Goal: Task Accomplishment & Management: Manage account settings

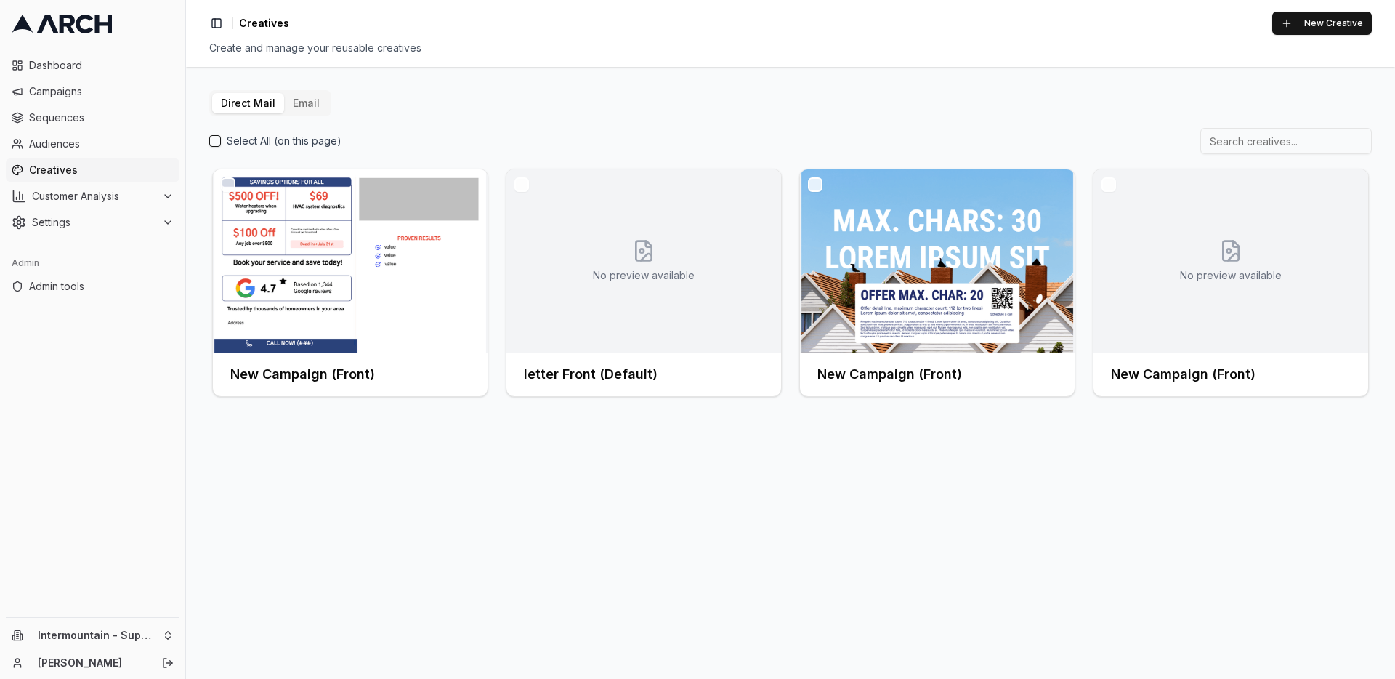
click at [303, 102] on button "Email" at bounding box center [306, 103] width 44 height 20
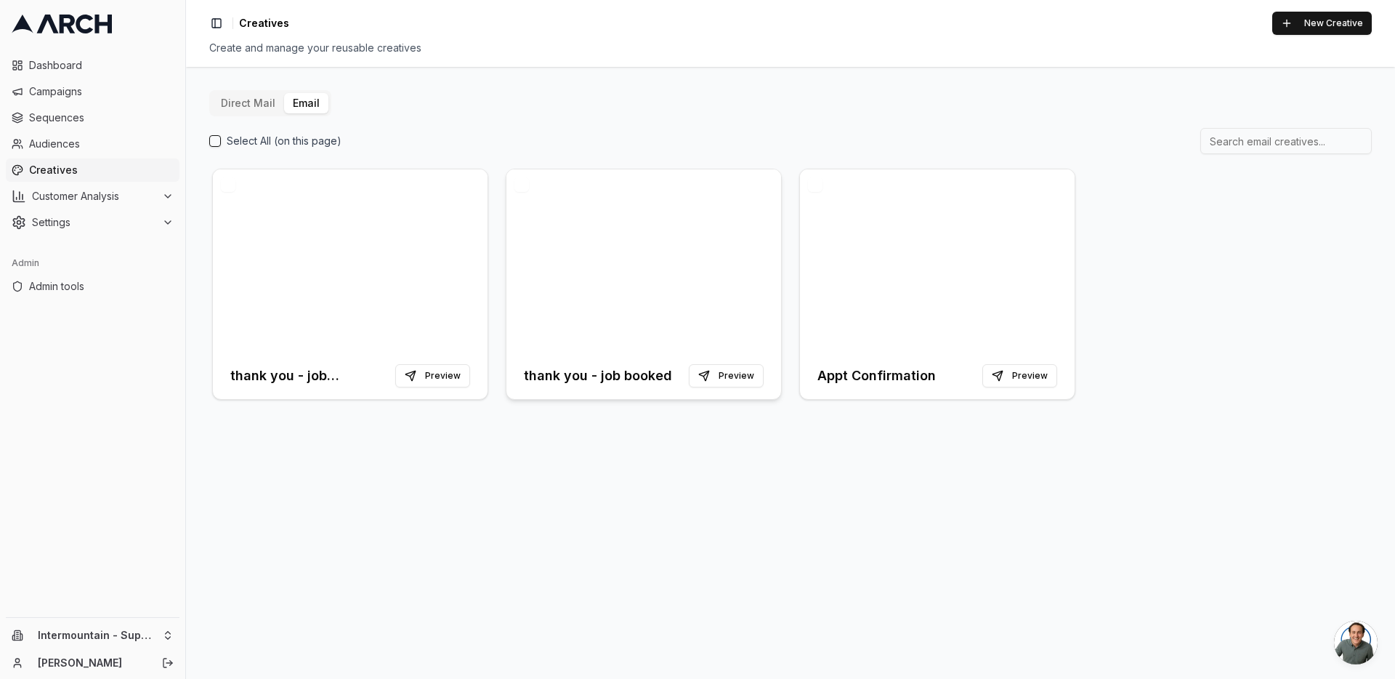
click at [595, 373] on h3 "thank you - job booked" at bounding box center [598, 375] width 148 height 20
click at [334, 327] on div at bounding box center [350, 260] width 275 height 183
click at [84, 137] on span "Audiences" at bounding box center [101, 144] width 145 height 15
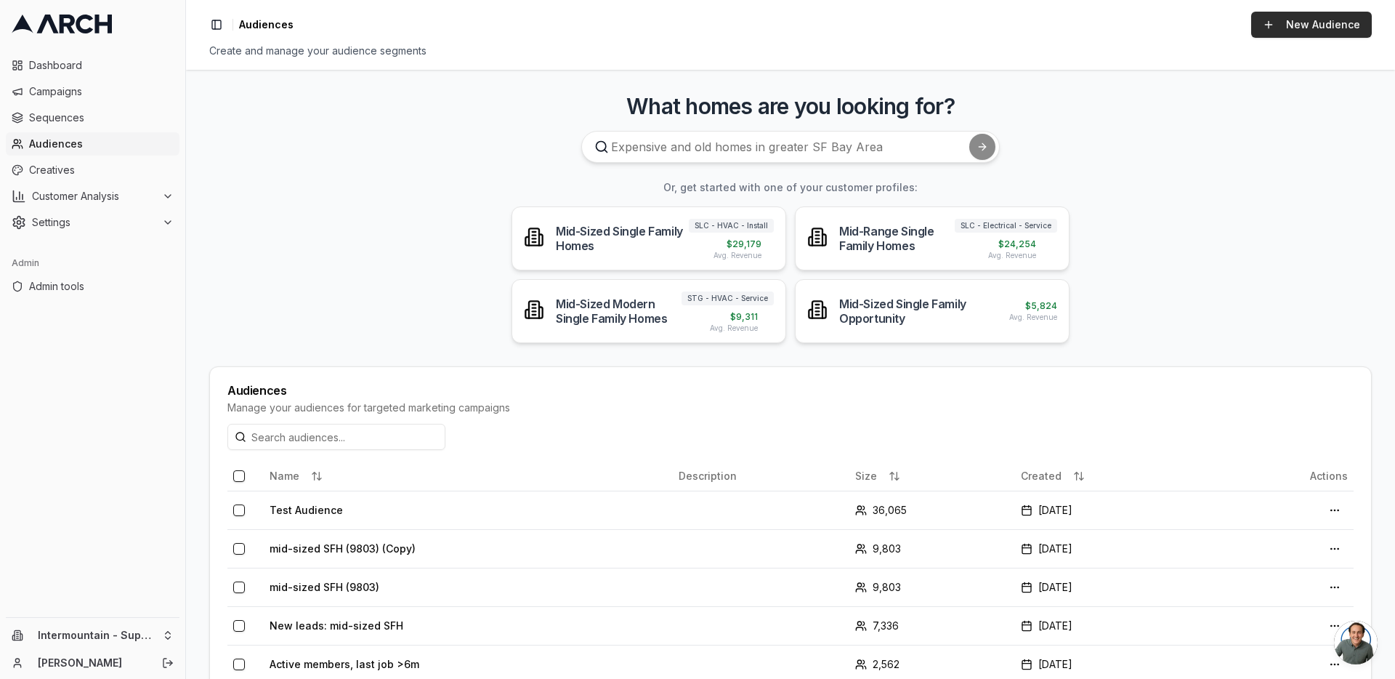
click at [1282, 30] on link "New Audience" at bounding box center [1311, 25] width 121 height 26
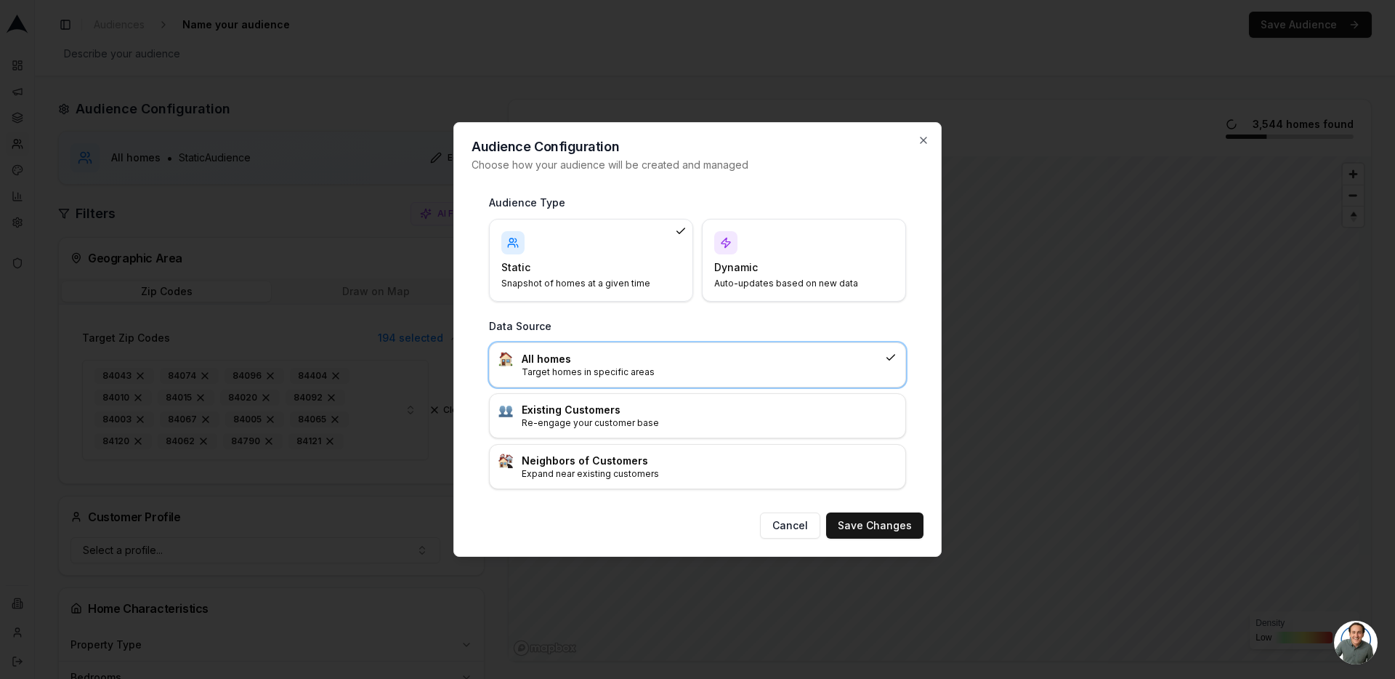
click at [756, 270] on h4 "Dynamic" at bounding box center [795, 267] width 162 height 15
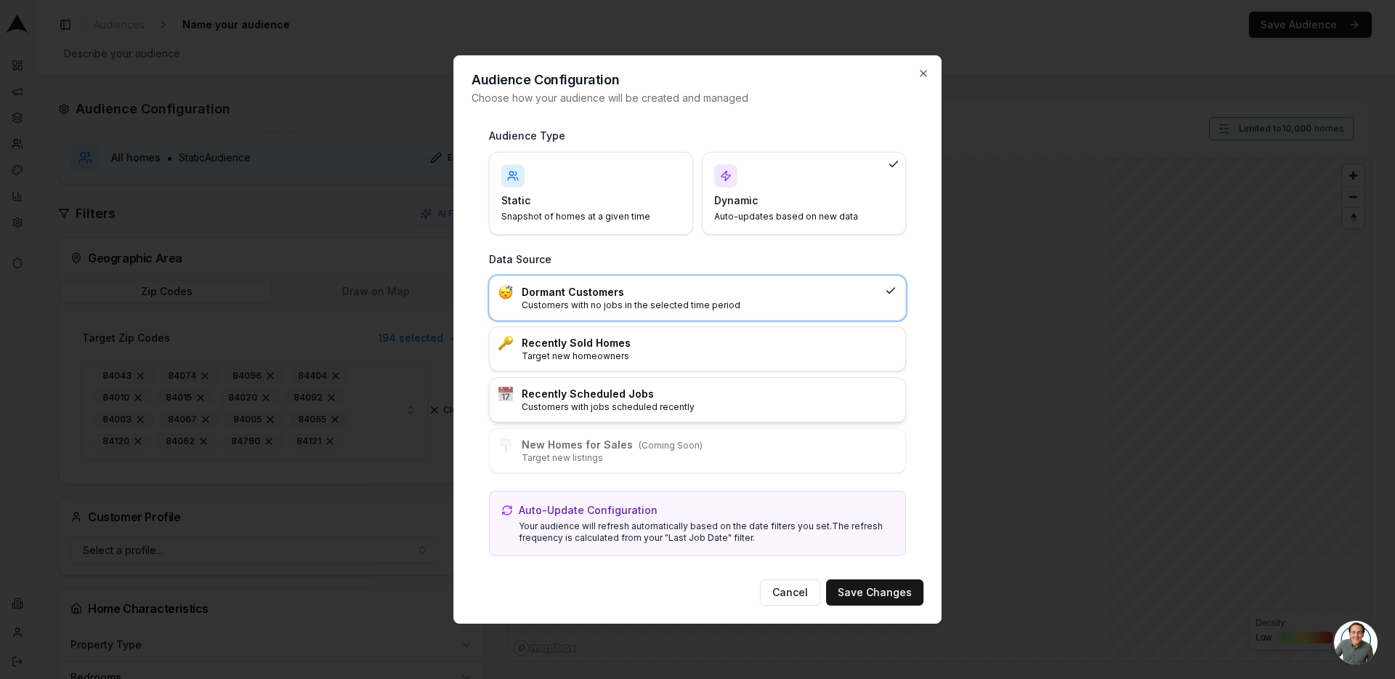
click at [650, 412] on p "Customers with jobs scheduled recently" at bounding box center [709, 407] width 375 height 12
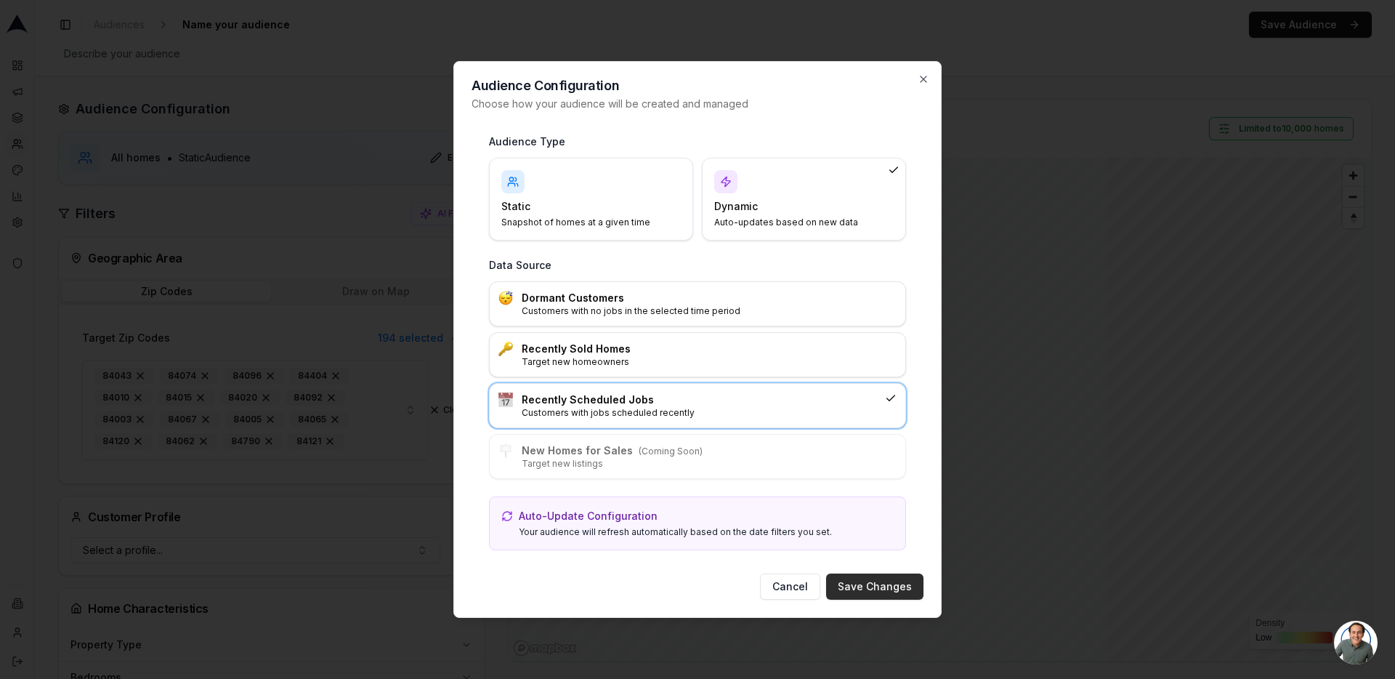
click at [869, 586] on button "Save Changes" at bounding box center [874, 586] width 97 height 26
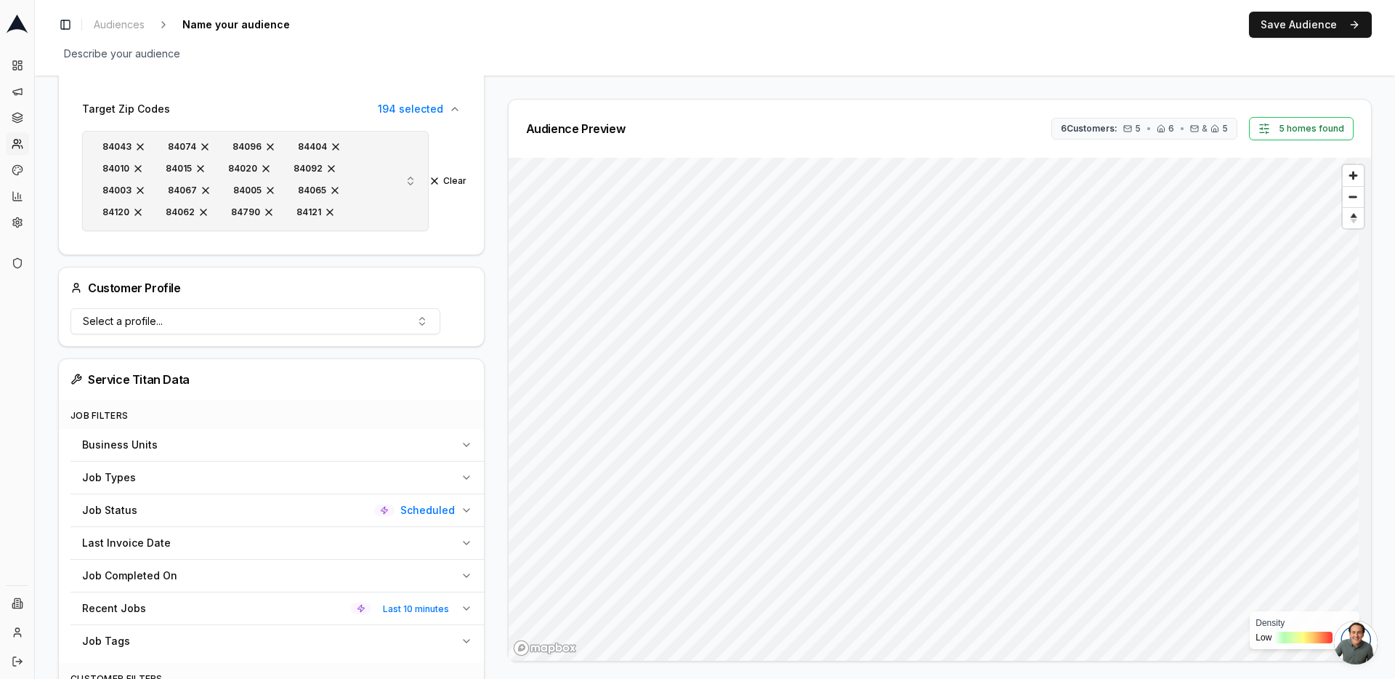
scroll to position [444, 0]
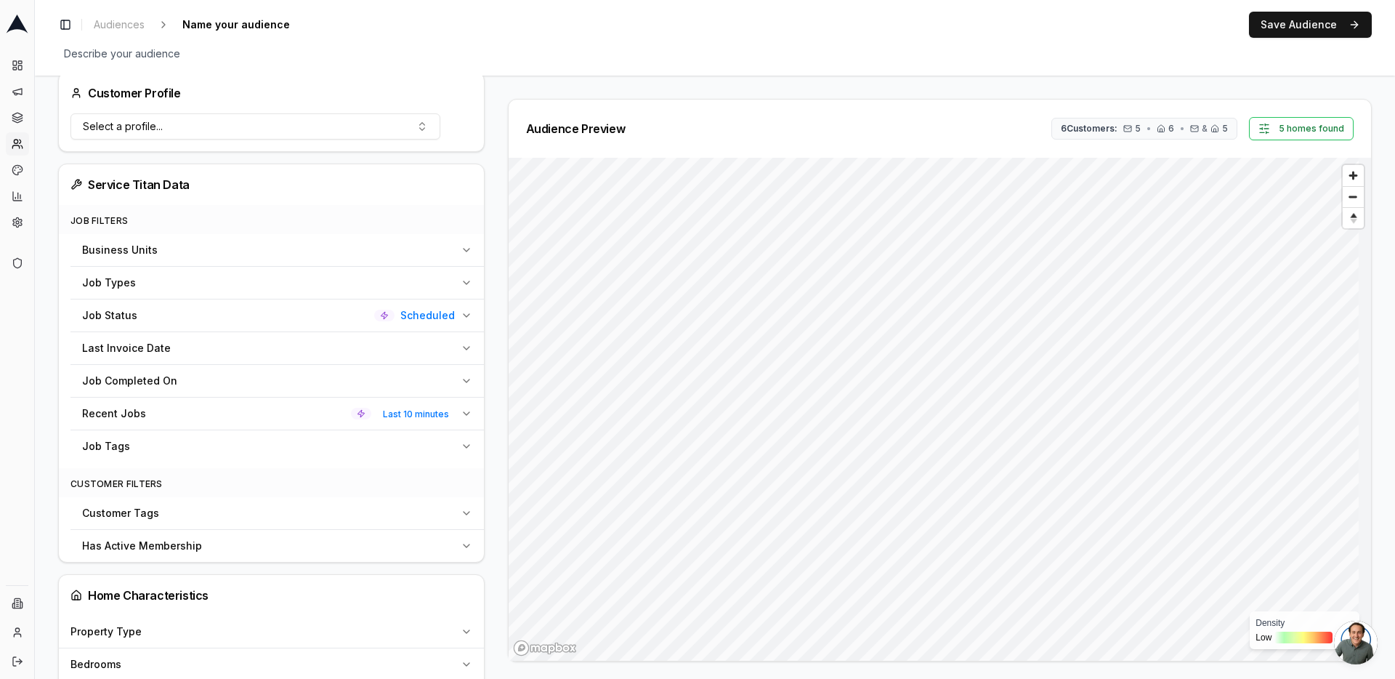
click at [441, 317] on span "Scheduled" at bounding box center [427, 315] width 54 height 15
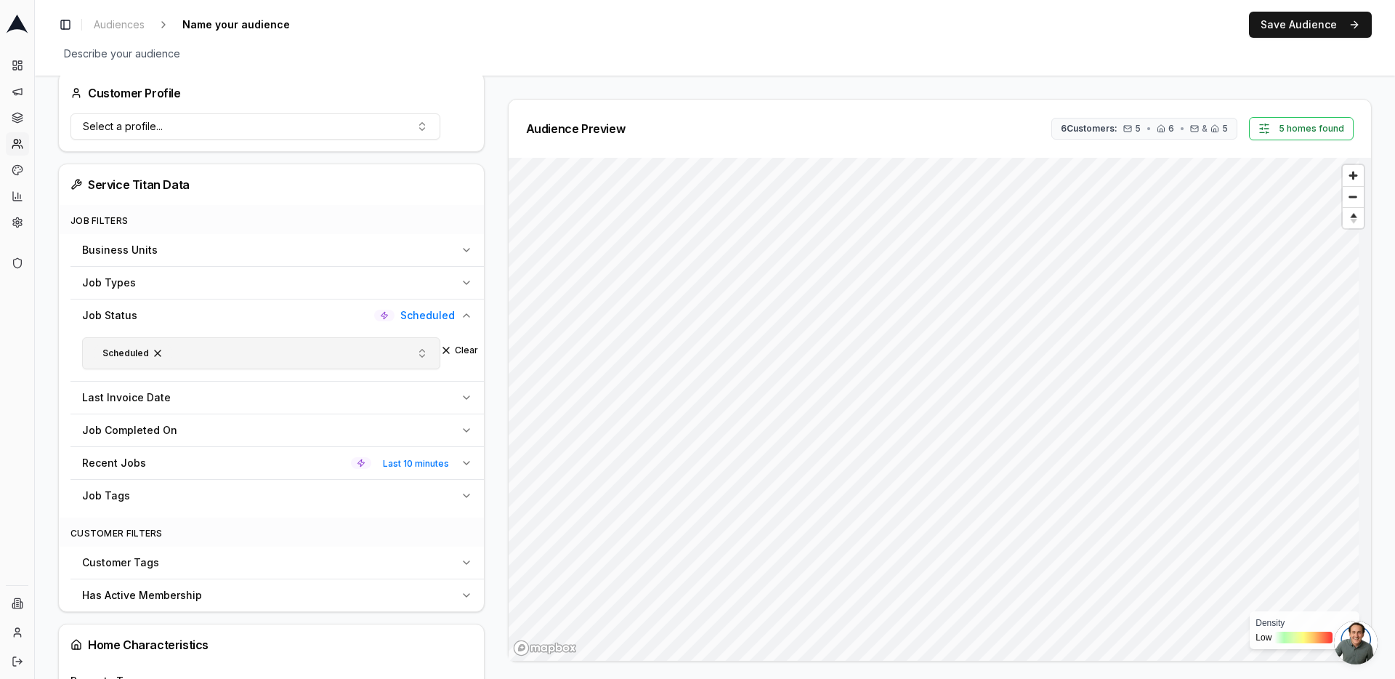
click at [413, 349] on button "Scheduled" at bounding box center [261, 353] width 358 height 32
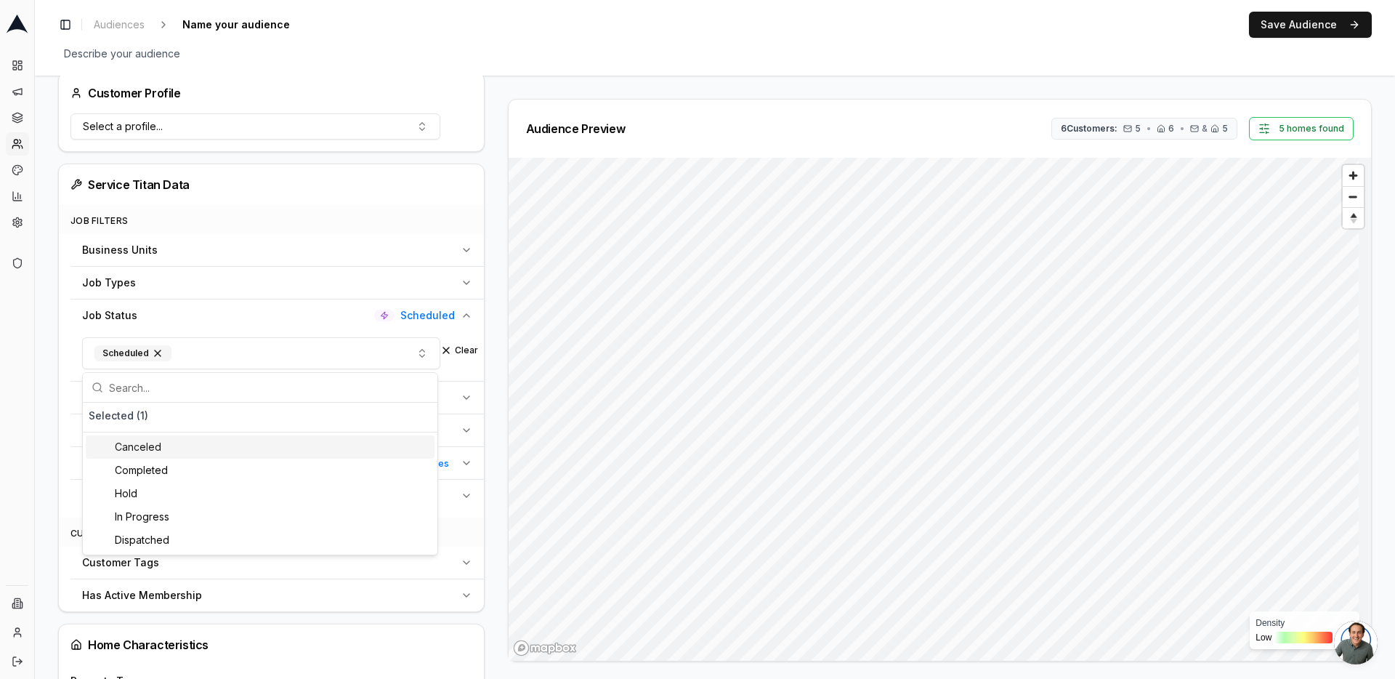
click at [482, 296] on div "Service Titan Data Job Filters Business Units Job Types Job Status Scheduled Sc…" at bounding box center [271, 387] width 426 height 448
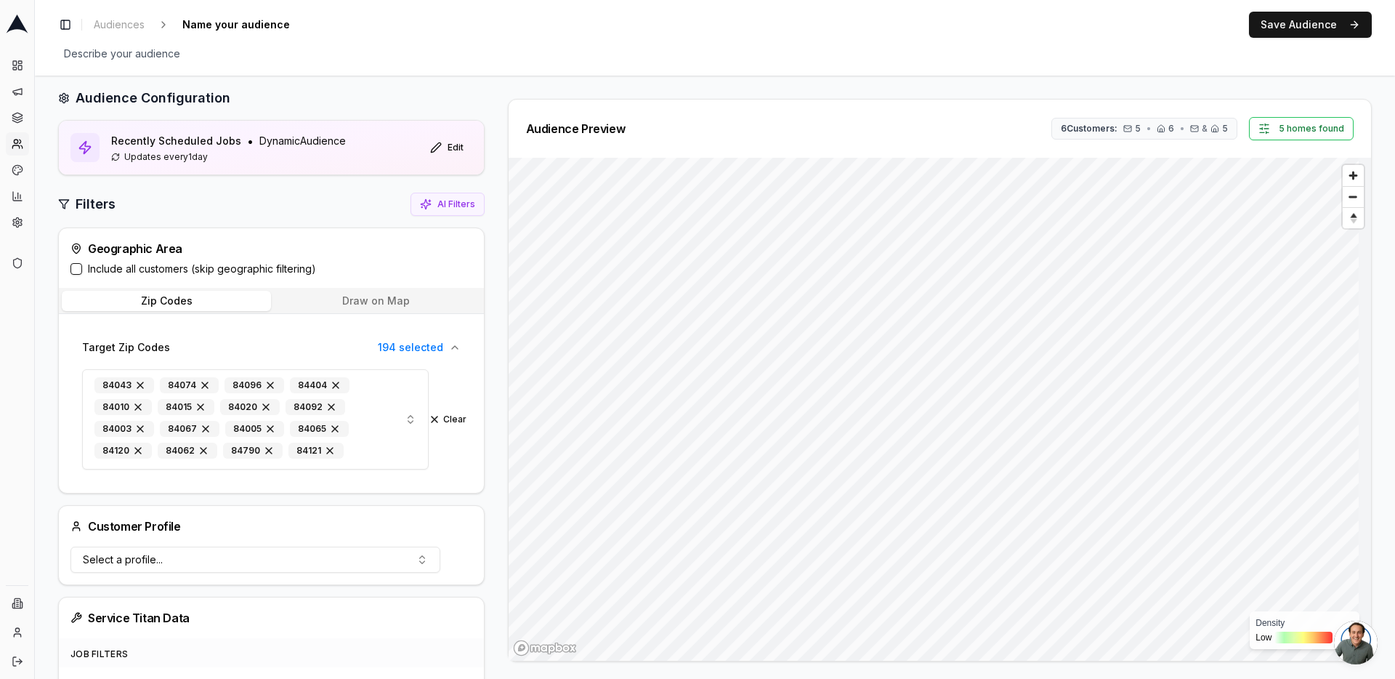
scroll to position [0, 0]
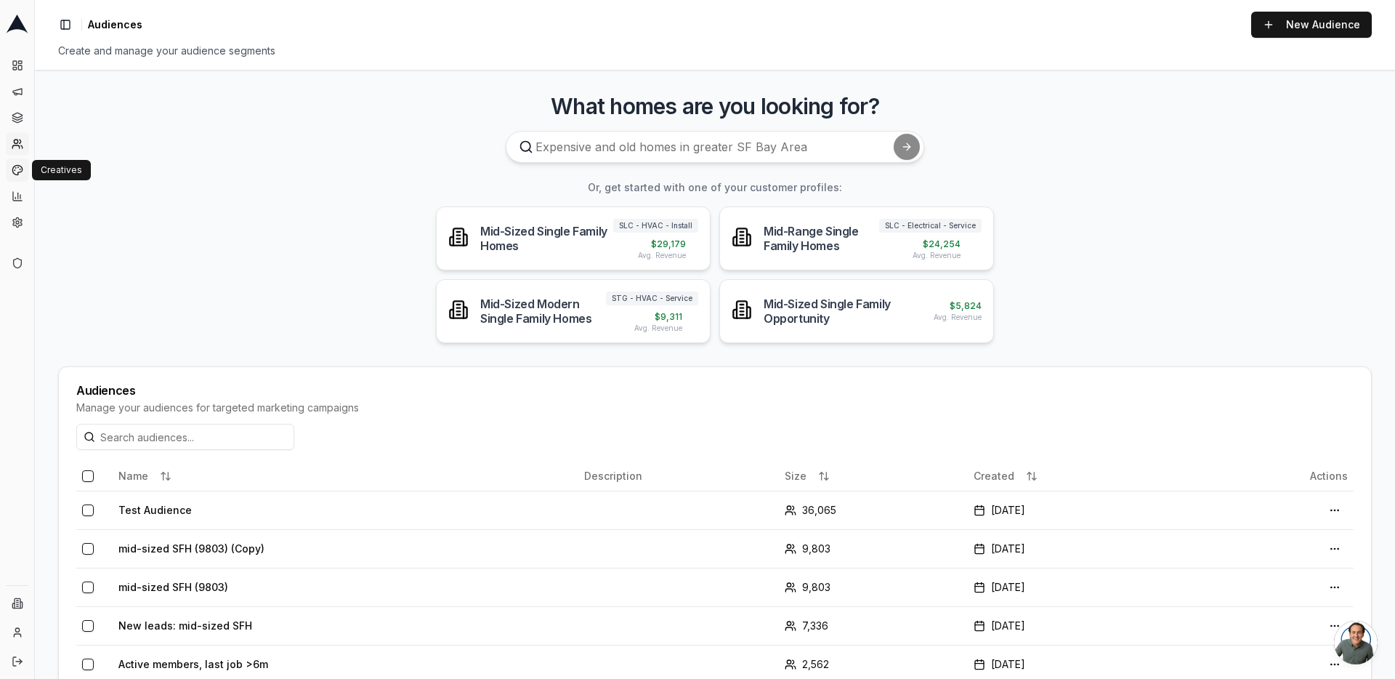
click at [18, 170] on icon at bounding box center [18, 170] width 12 height 12
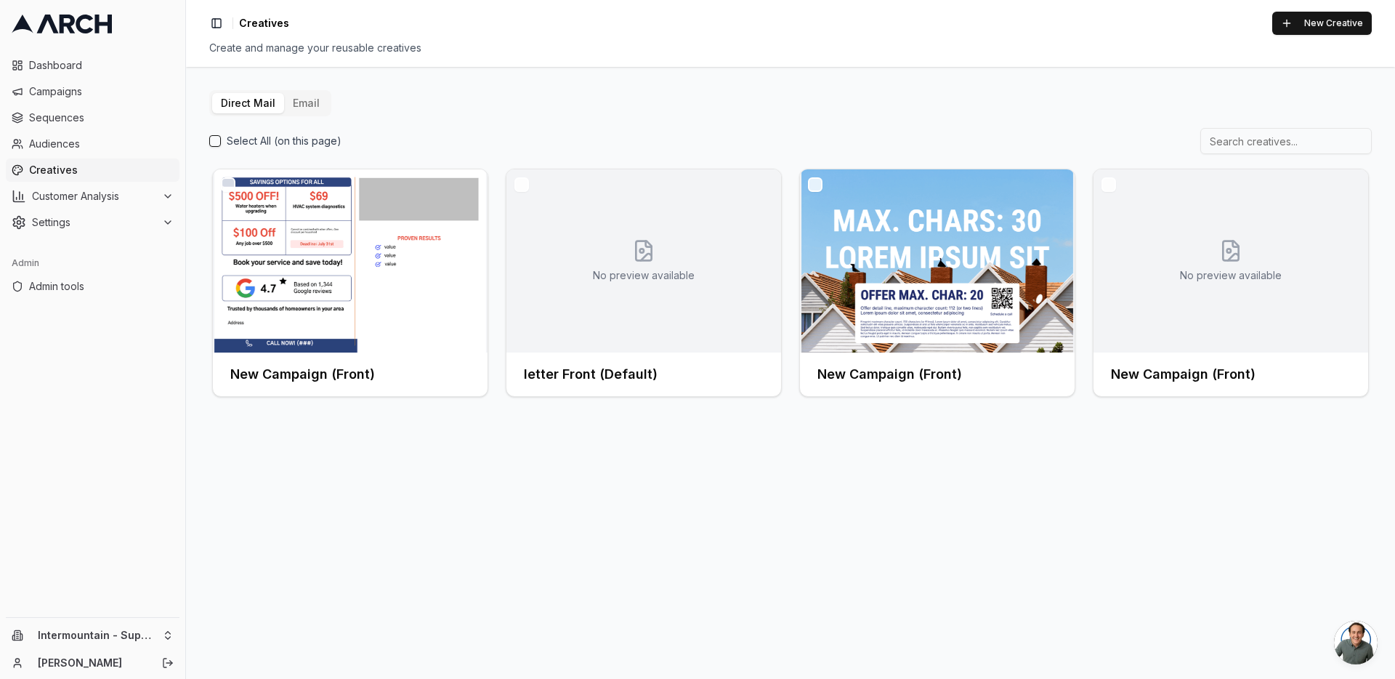
click at [305, 95] on button "Email" at bounding box center [306, 103] width 44 height 20
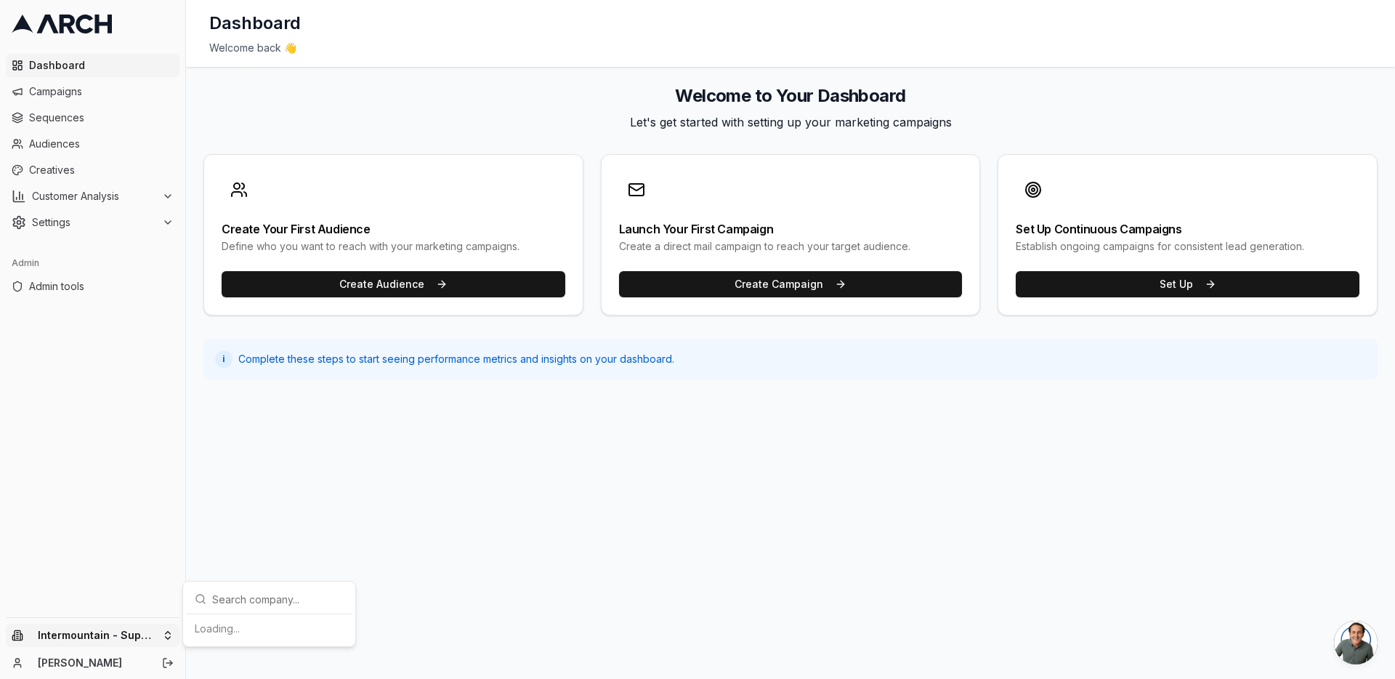
click at [168, 627] on html "Dashboard Campaigns Sequences Audiences Creatives Customer Analysis Settings Ad…" at bounding box center [697, 339] width 1395 height 679
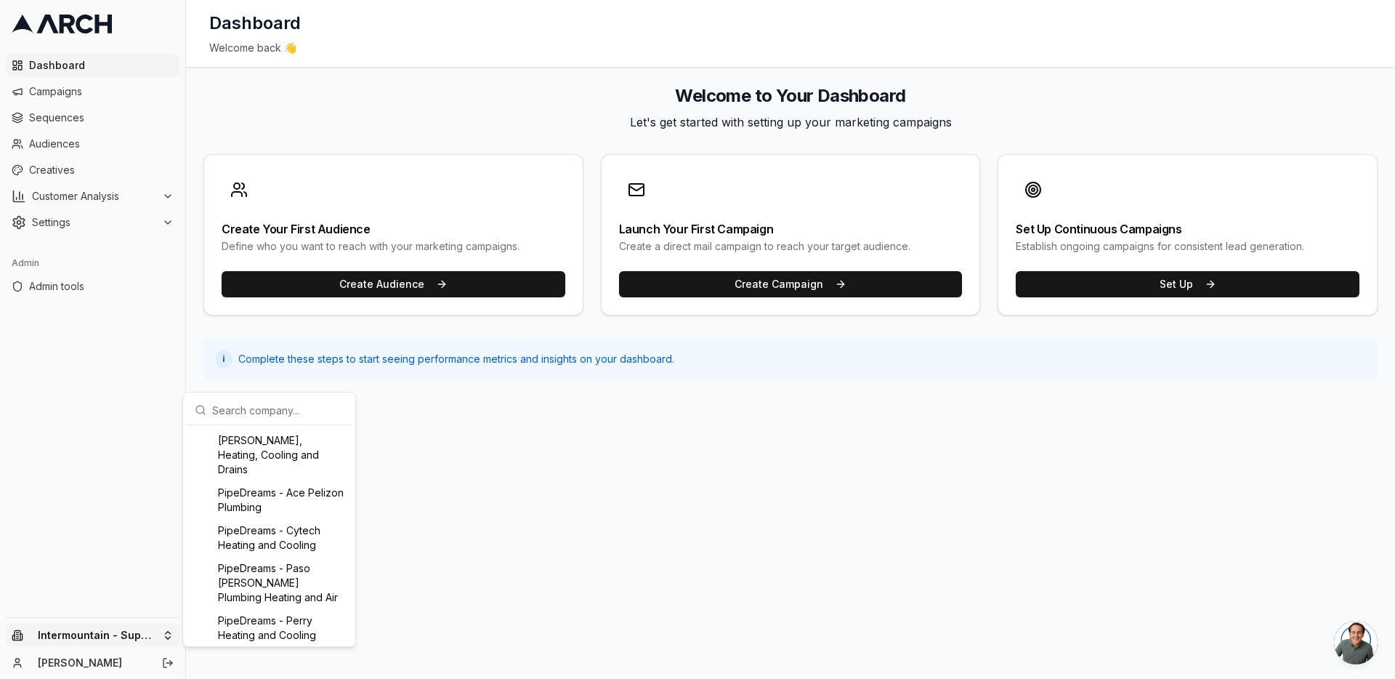
scroll to position [1033, 0]
click at [110, 142] on html "Dashboard Campaigns Sequences Audiences Creatives Customer Analysis Settings Ad…" at bounding box center [697, 339] width 1395 height 679
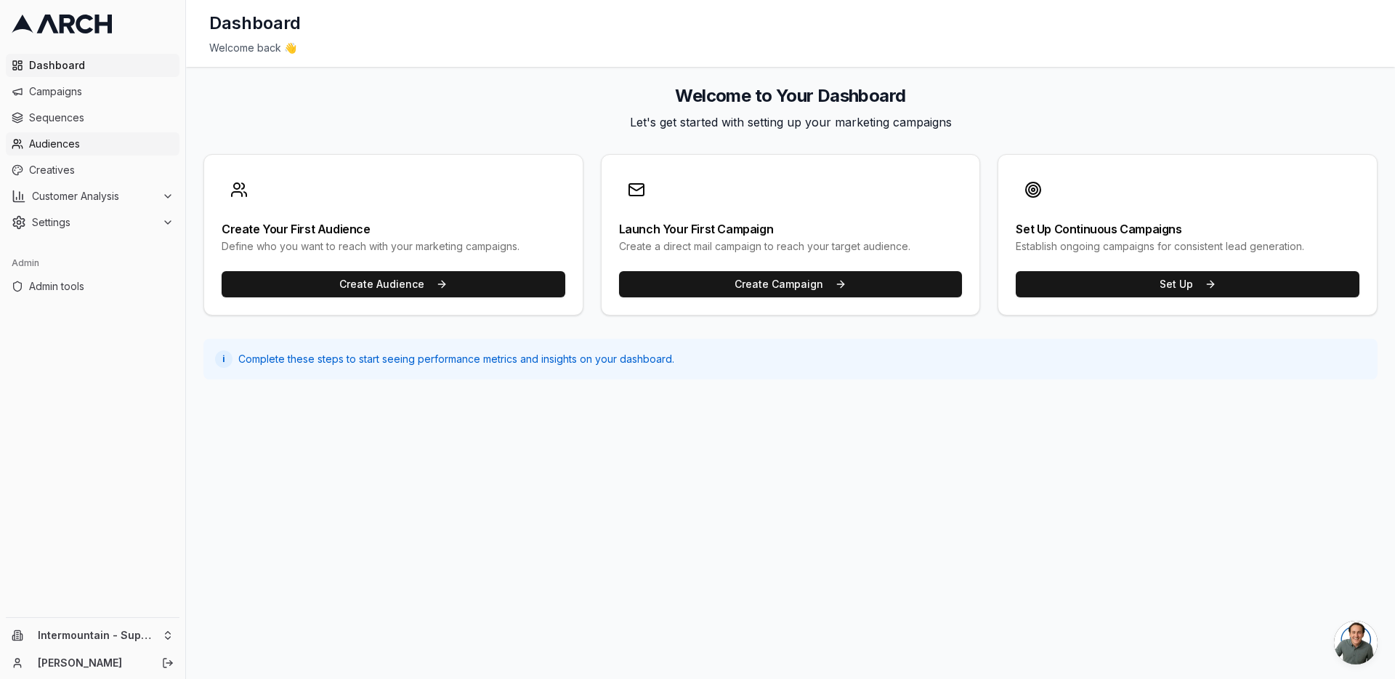
click at [107, 142] on span "Audiences" at bounding box center [101, 144] width 145 height 15
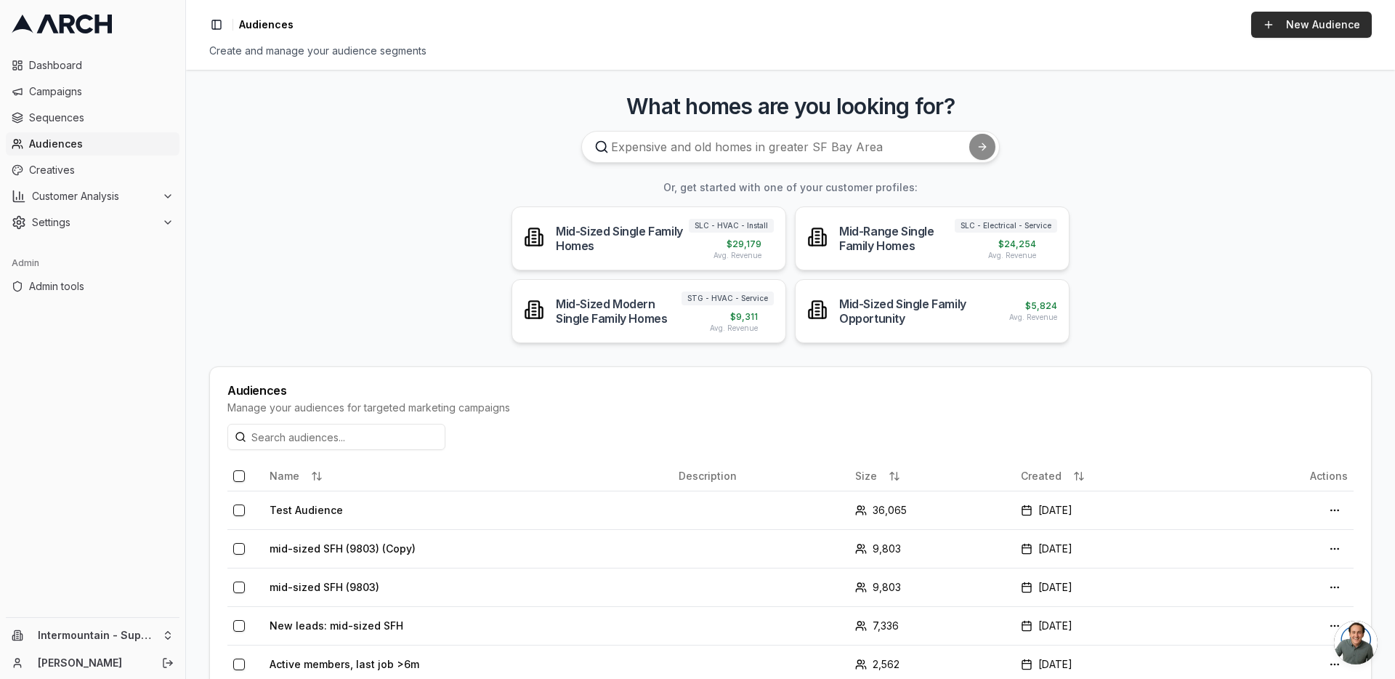
click at [1277, 15] on link "New Audience" at bounding box center [1311, 25] width 121 height 26
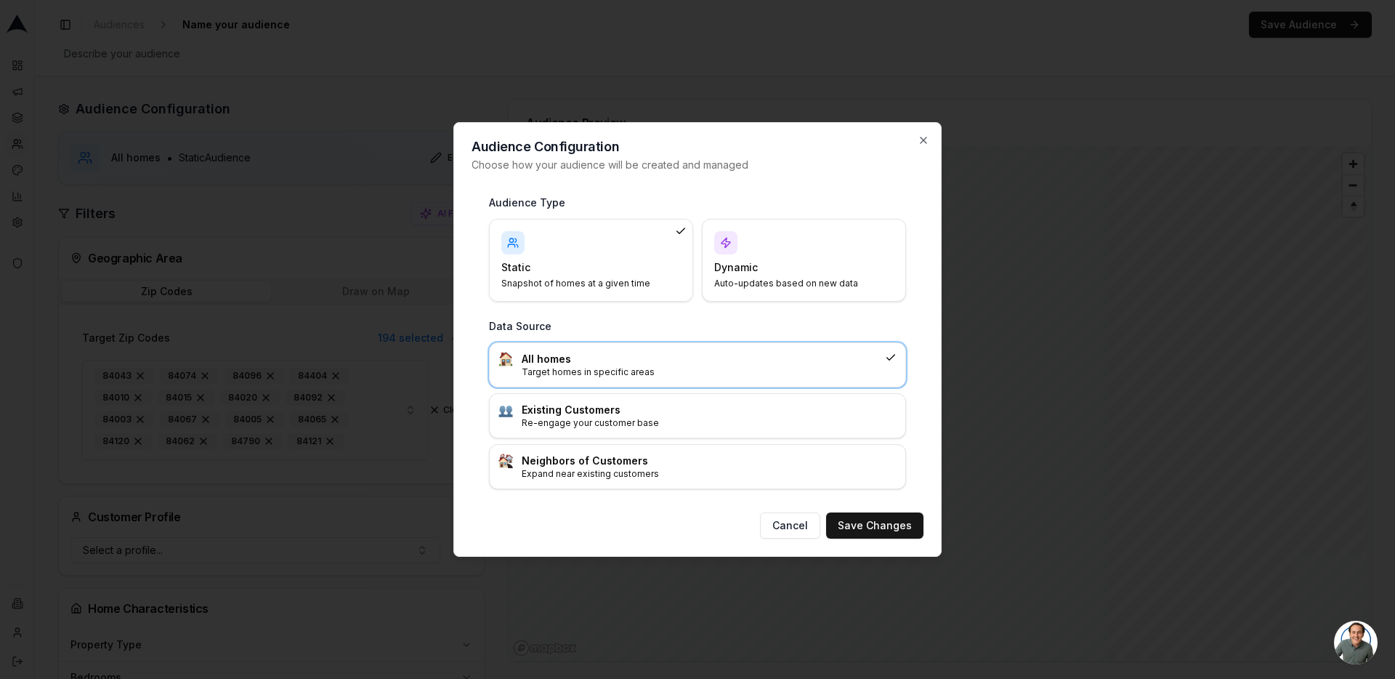
click at [773, 263] on h4 "Dynamic" at bounding box center [795, 267] width 162 height 15
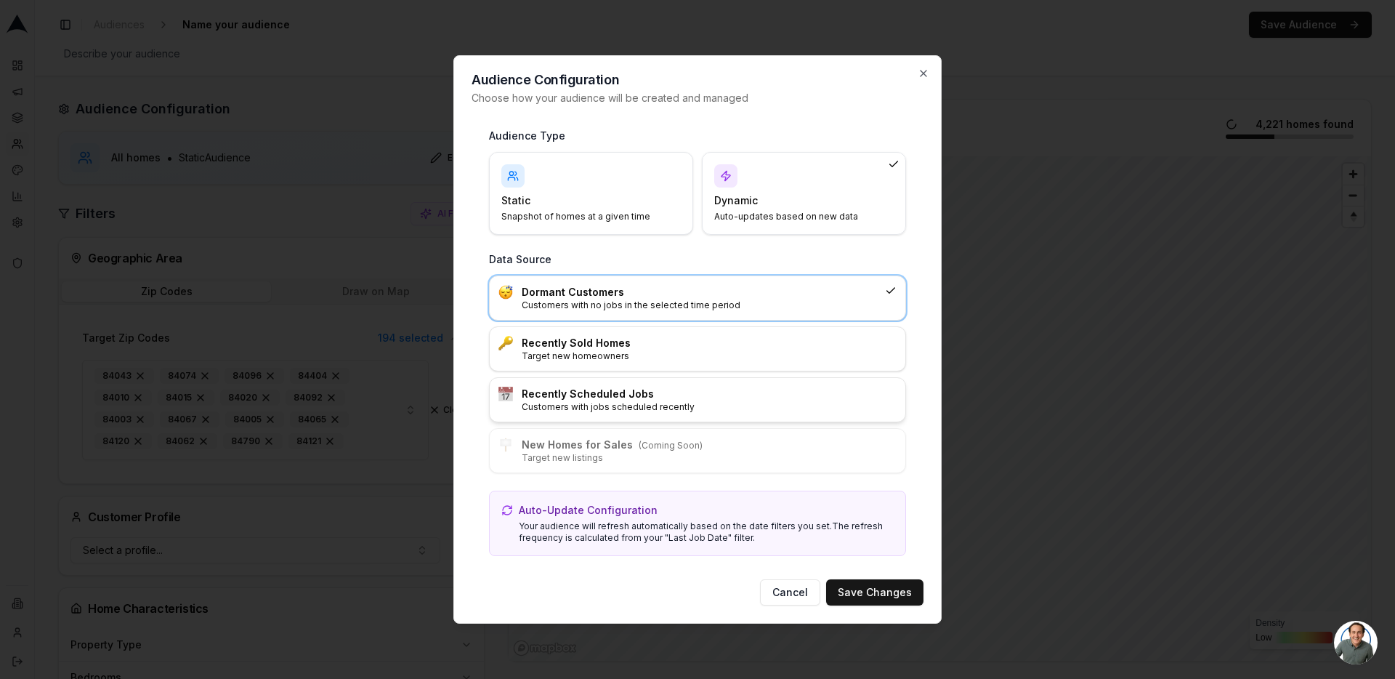
click at [723, 401] on p "Customers with jobs scheduled recently" at bounding box center [709, 407] width 375 height 12
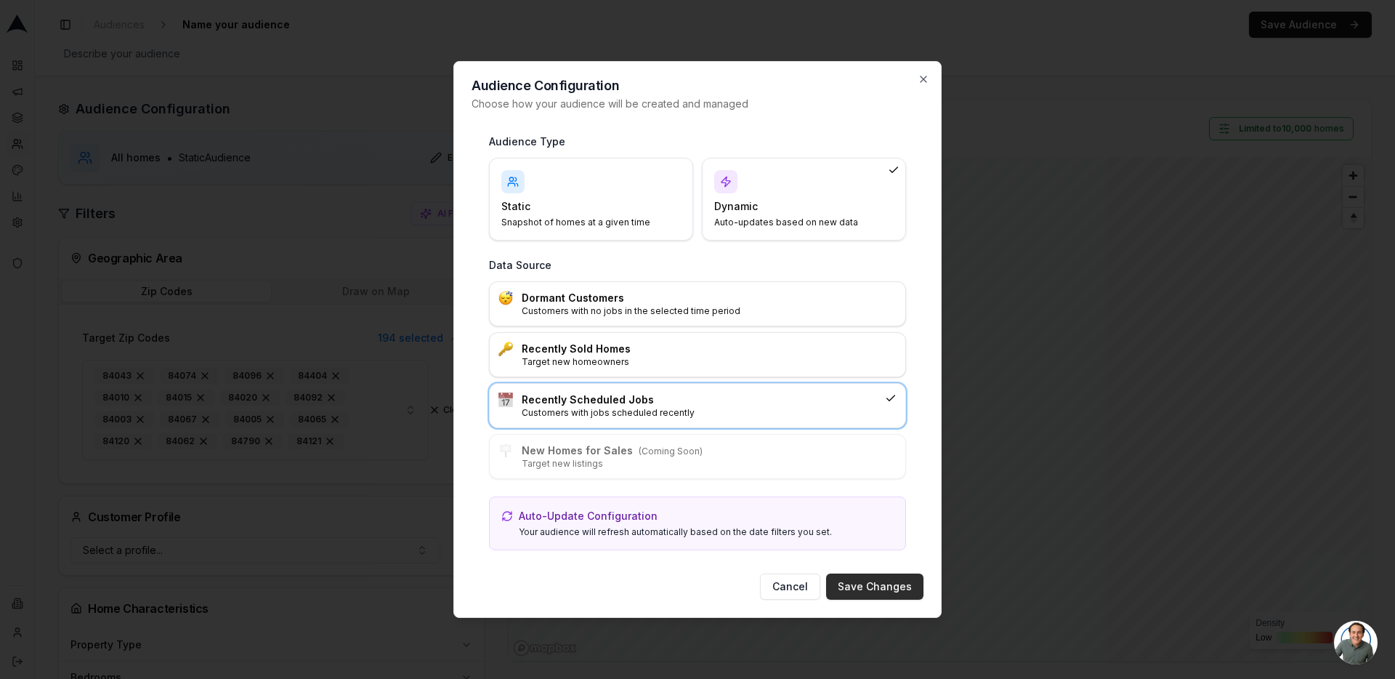
click at [886, 582] on button "Save Changes" at bounding box center [874, 586] width 97 height 26
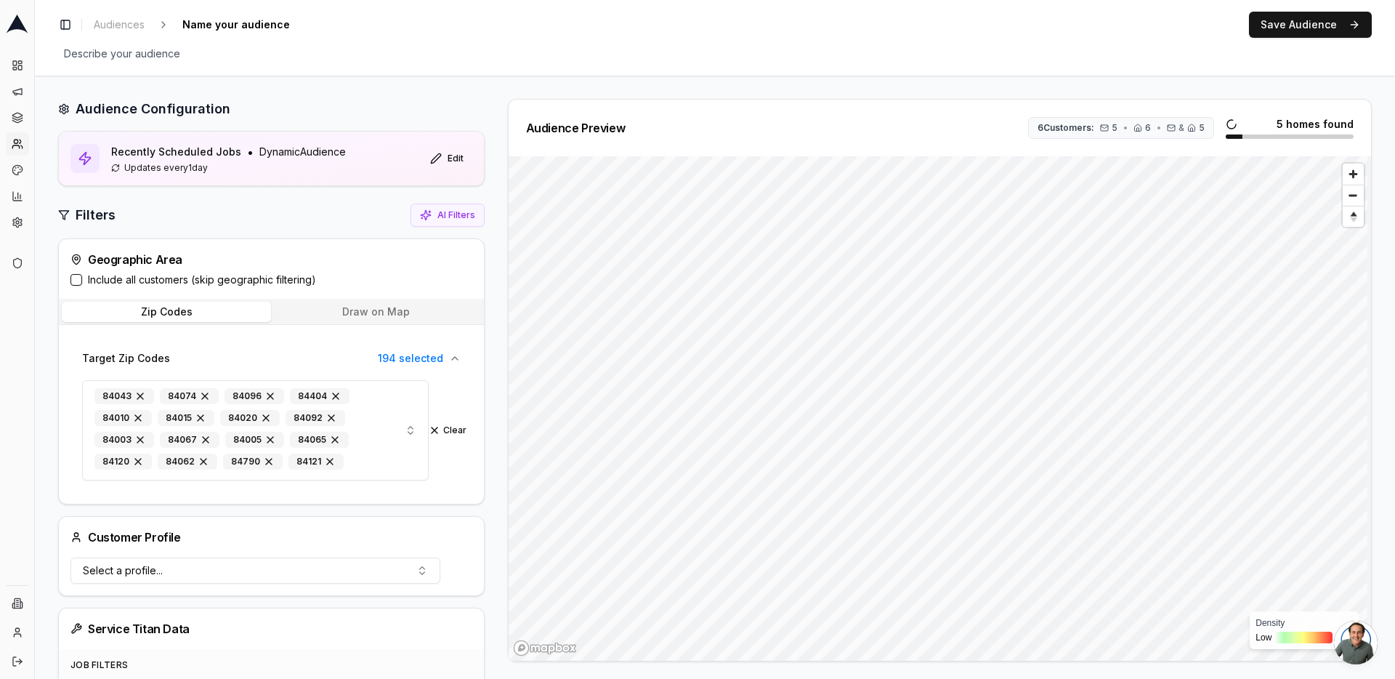
click at [127, 280] on label "Include all customers (skip geographic filtering)" at bounding box center [202, 279] width 228 height 15
click at [82, 280] on button "Include all customers (skip geographic filtering)" at bounding box center [76, 280] width 12 height 12
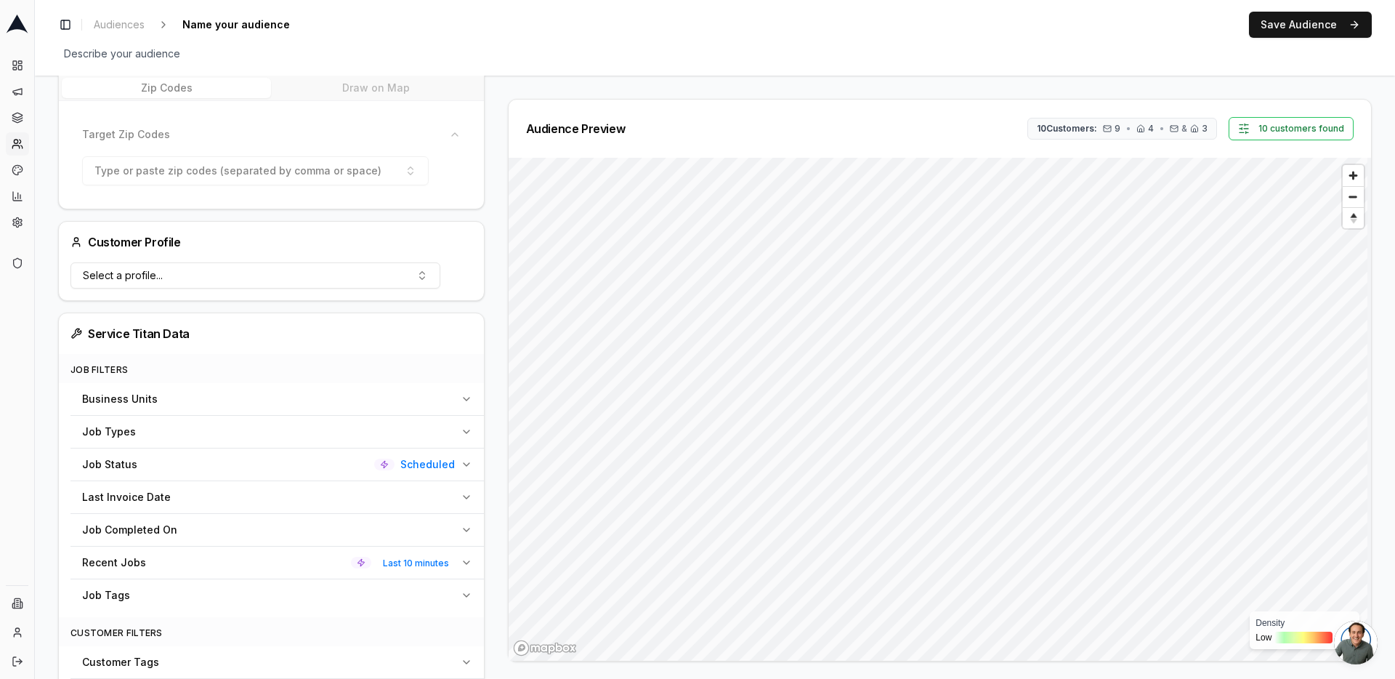
scroll to position [361, 0]
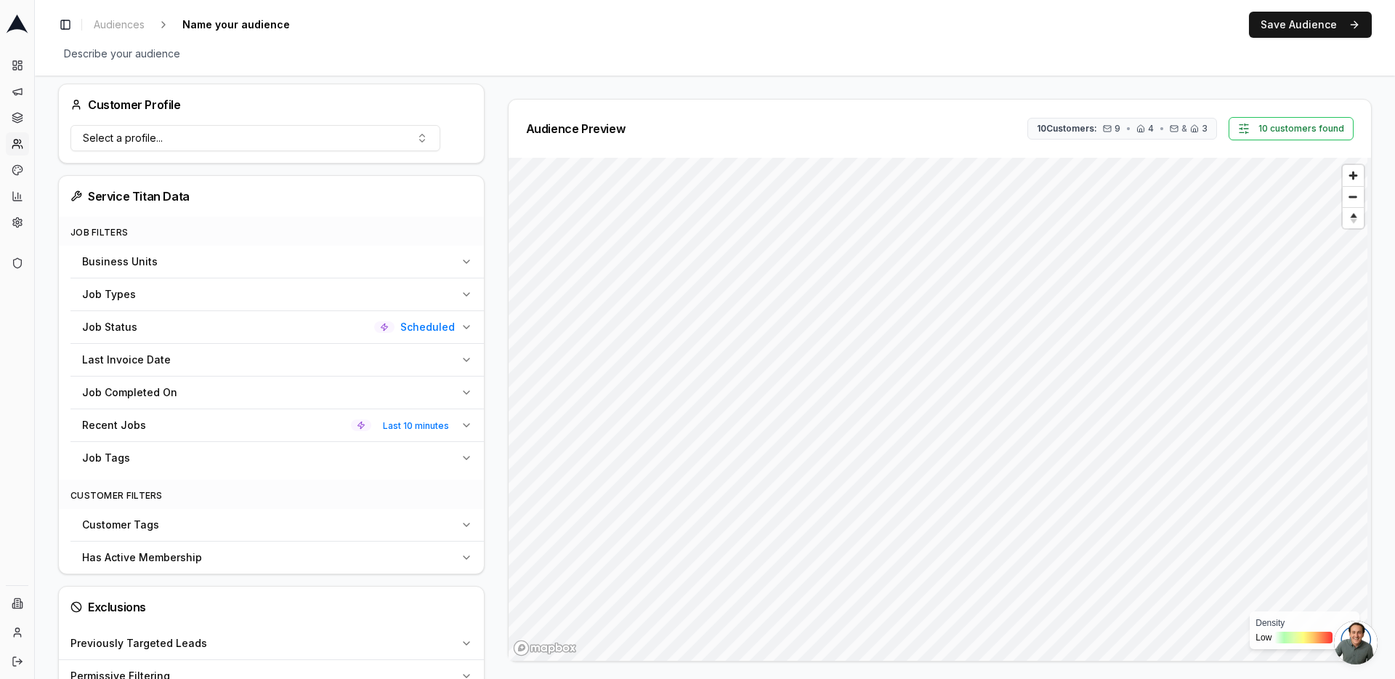
click at [461, 325] on icon "button" at bounding box center [467, 327] width 12 height 12
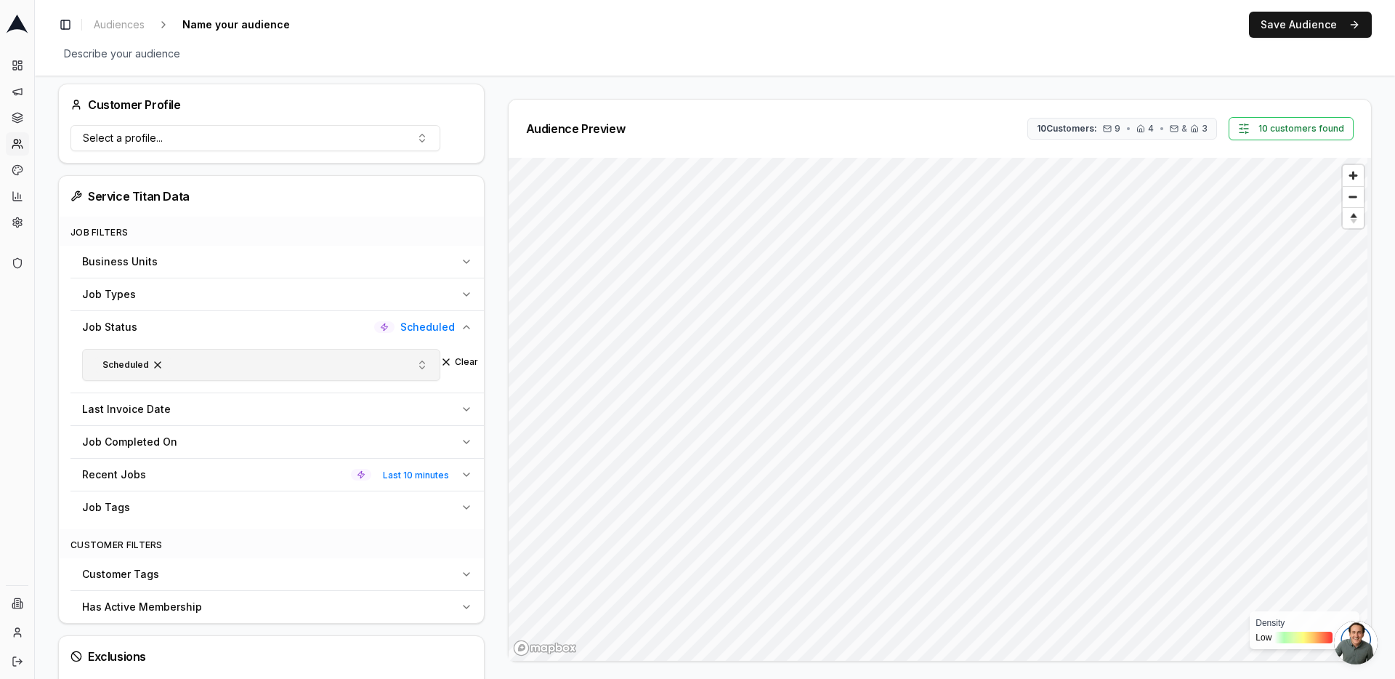
click at [337, 360] on button "Scheduled" at bounding box center [261, 365] width 358 height 32
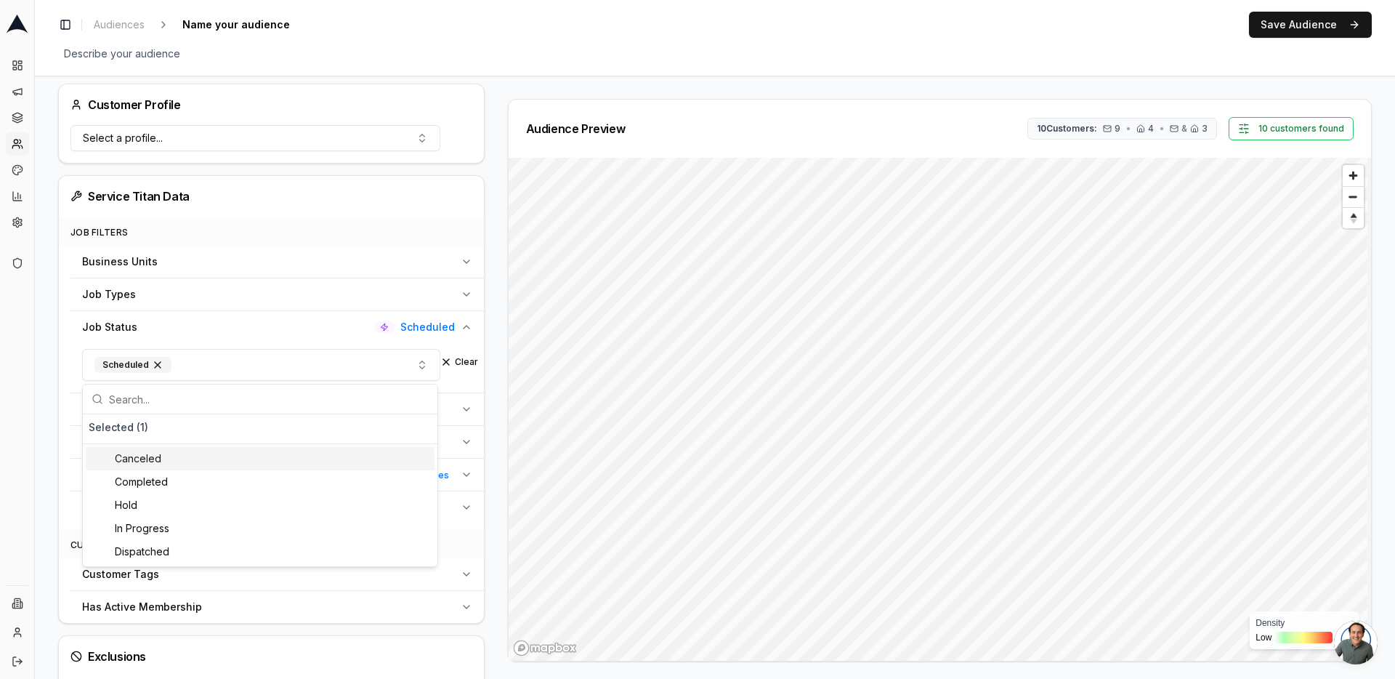
click at [496, 409] on div "Audience Preview 10 Customers: 9 • 4 • & 3 10 customers found Density Low High" at bounding box center [933, 380] width 875 height 562
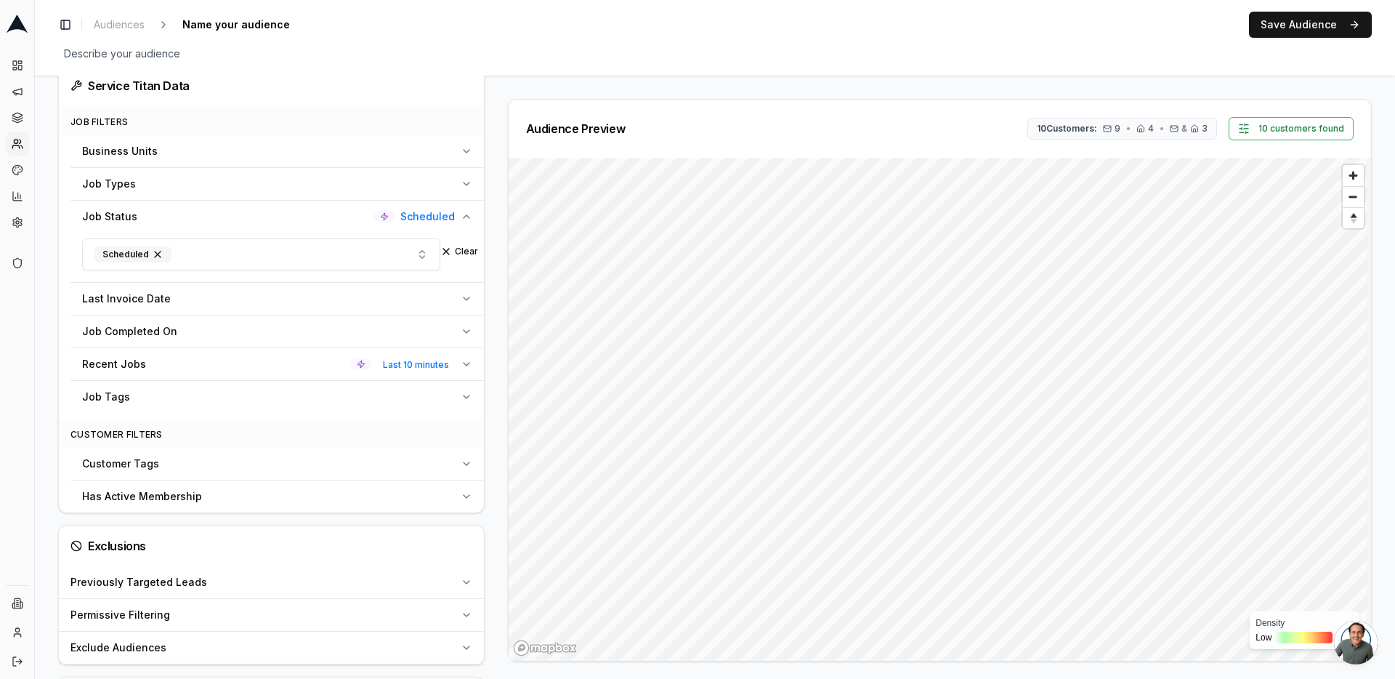
scroll to position [490, 0]
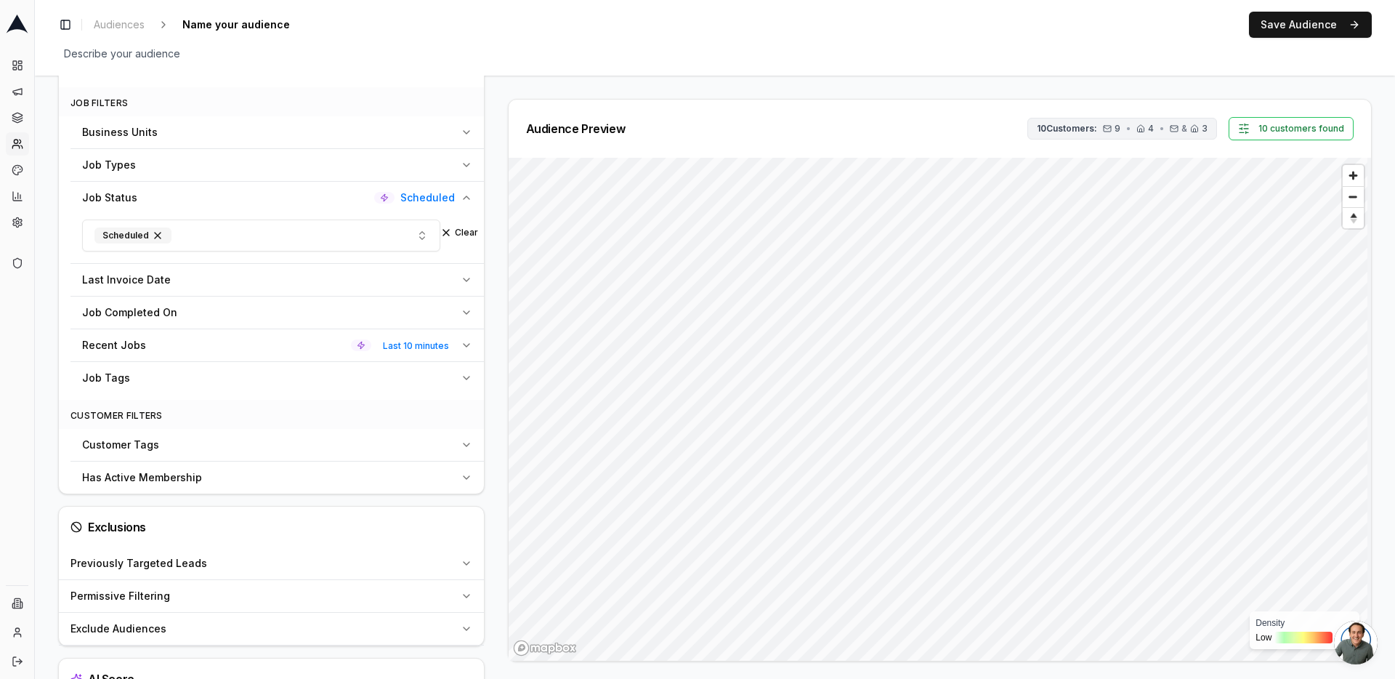
click at [1160, 133] on span "•" at bounding box center [1161, 129] width 4 height 12
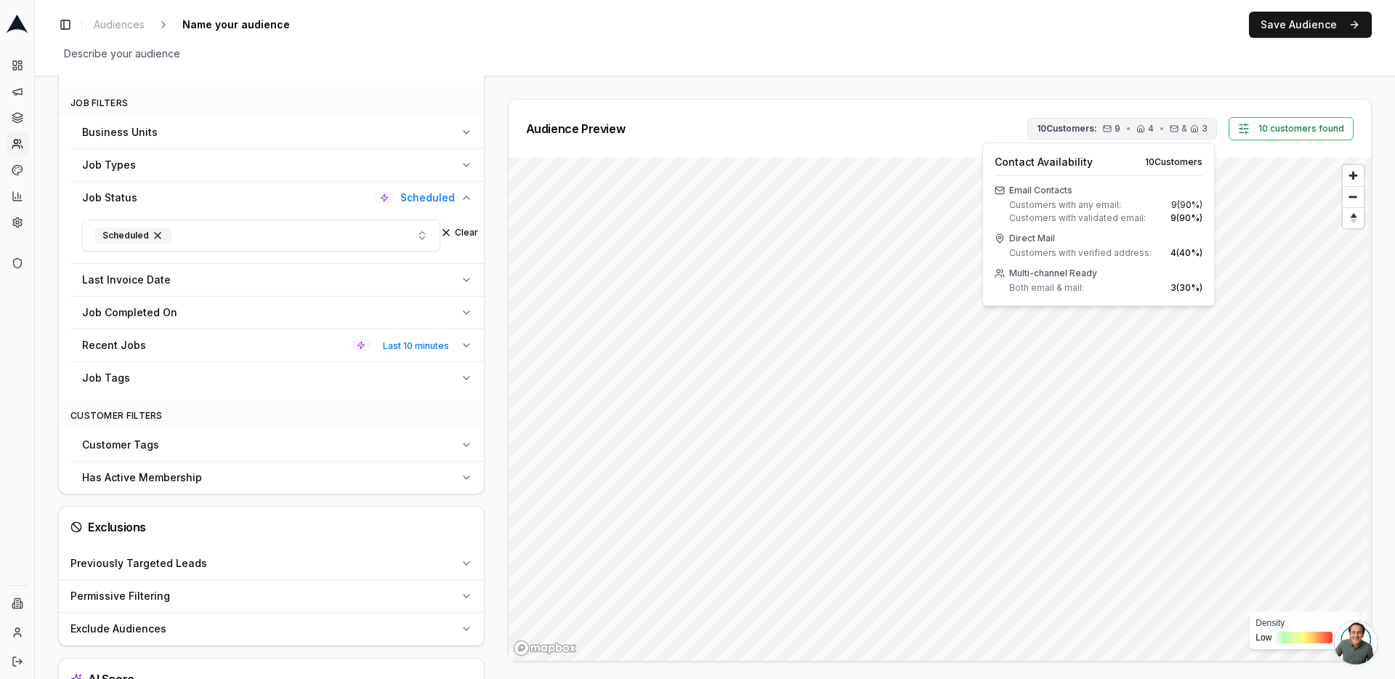
click at [1160, 133] on span "•" at bounding box center [1161, 129] width 4 height 12
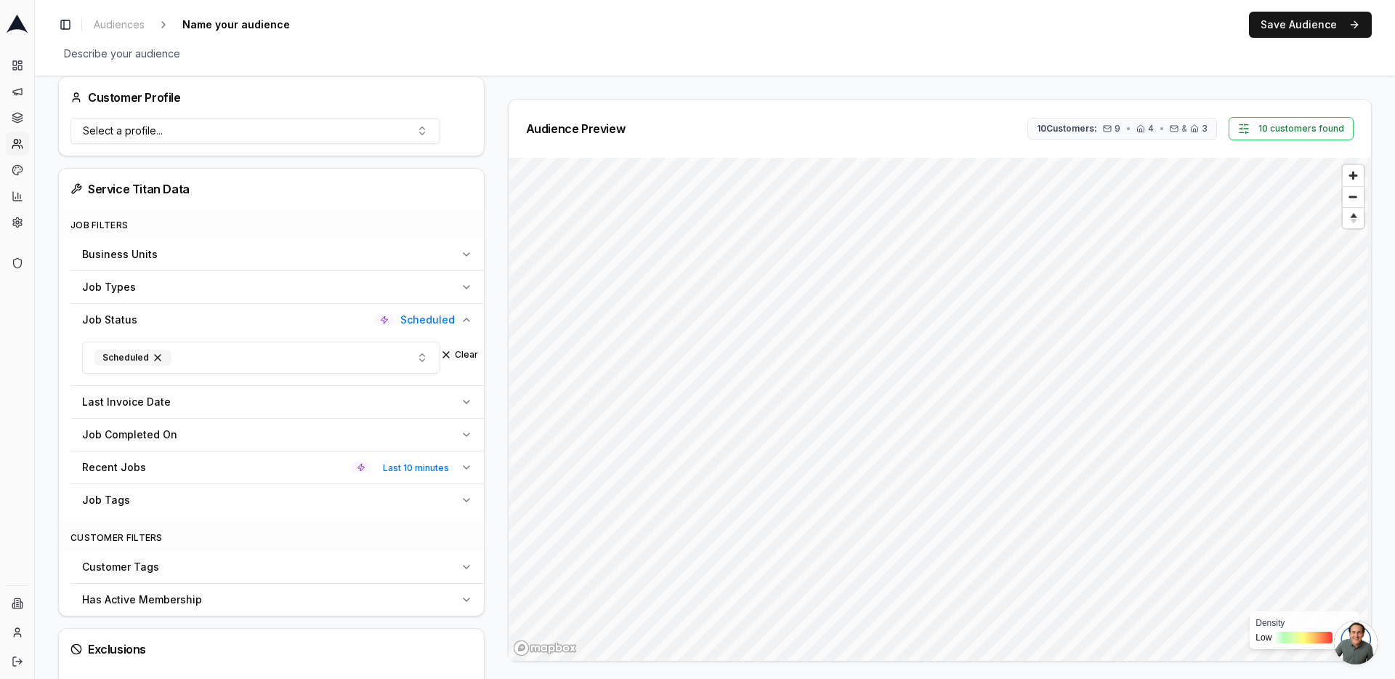
scroll to position [302, 0]
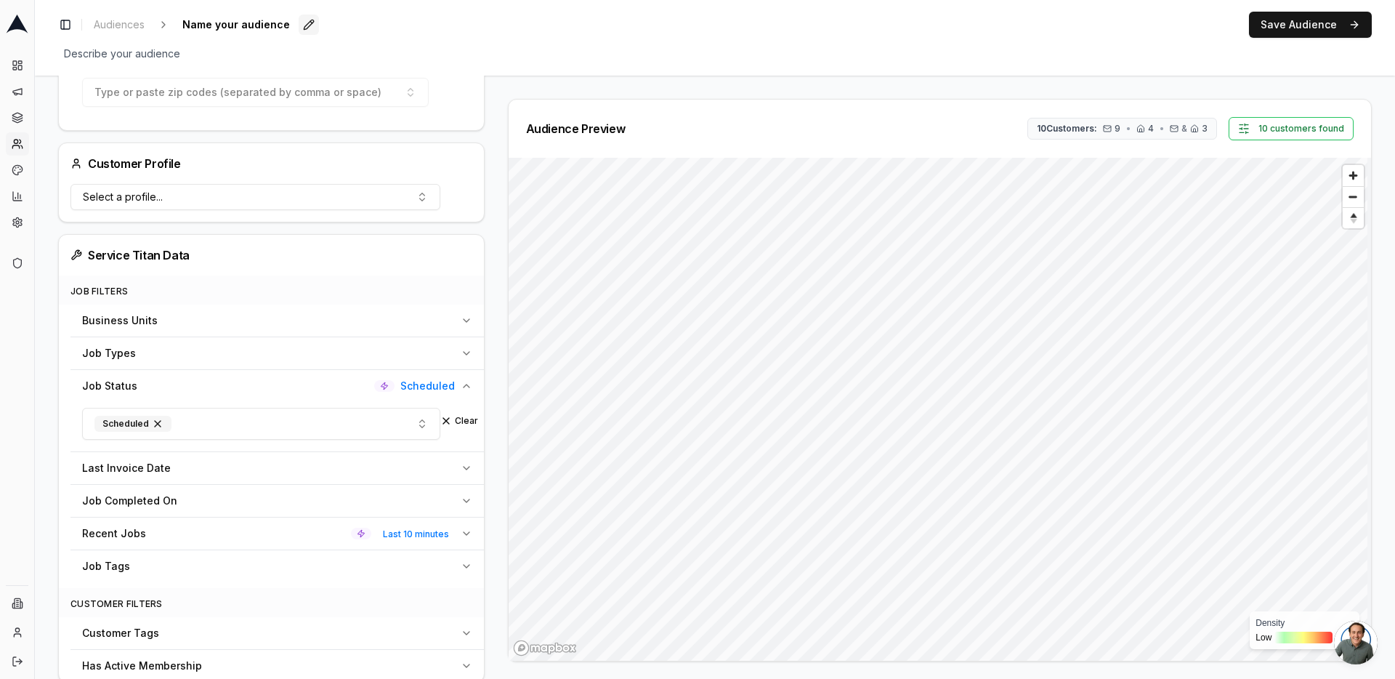
click at [299, 28] on button "Edit" at bounding box center [309, 25] width 20 height 20
type input "scheduled jobs"
click at [328, 25] on div "Toggle Sidebar Audiences scheduled jobs Save Cancel Save Audience" at bounding box center [714, 25] width 1313 height 26
click at [1279, 29] on button "Save Audience" at bounding box center [1310, 25] width 123 height 26
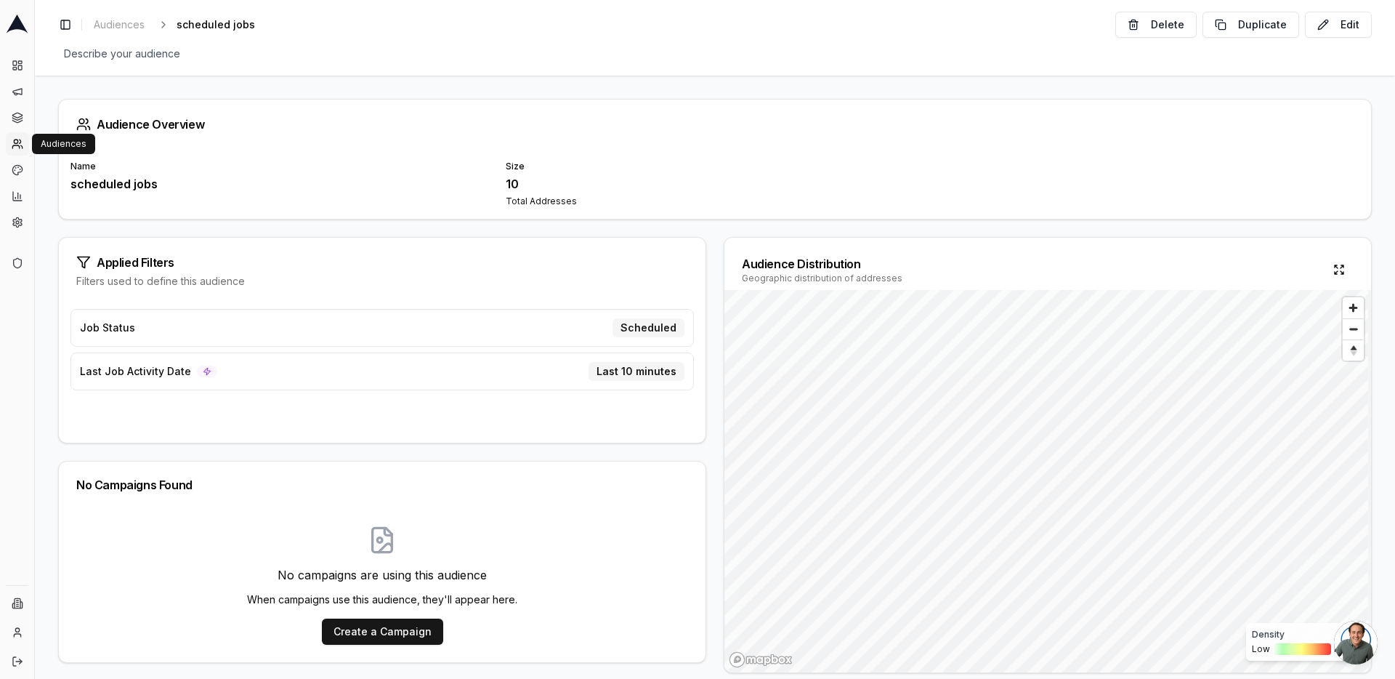
click at [12, 145] on icon at bounding box center [18, 144] width 12 height 12
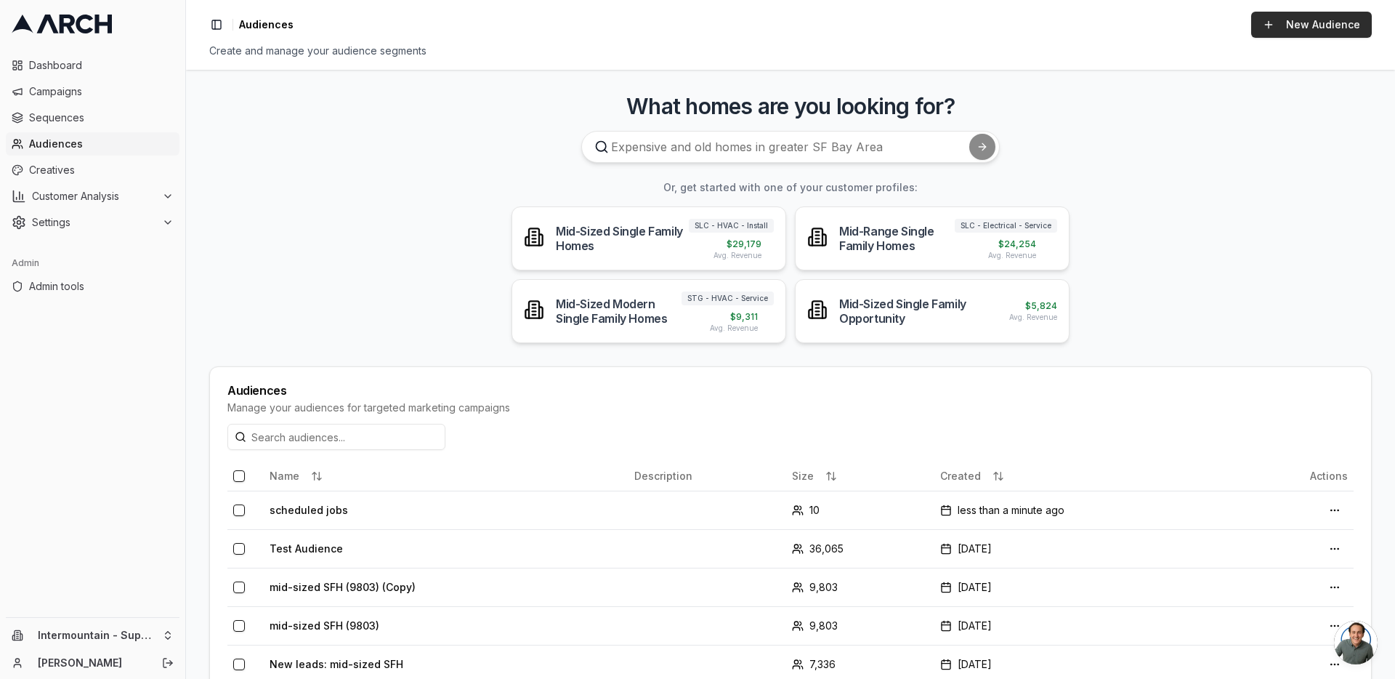
click at [1303, 19] on link "New Audience" at bounding box center [1311, 25] width 121 height 26
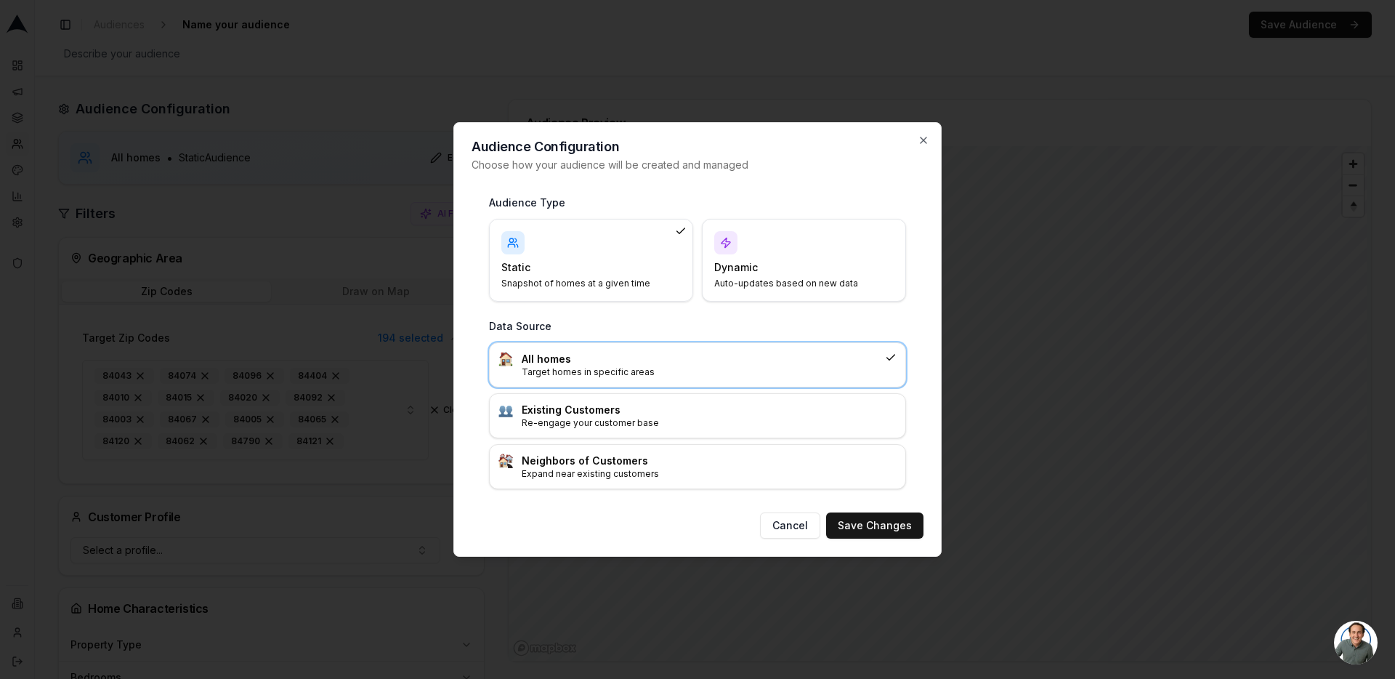
click at [772, 253] on div "Dynamic Auto-updates based on new data" at bounding box center [803, 260] width 179 height 58
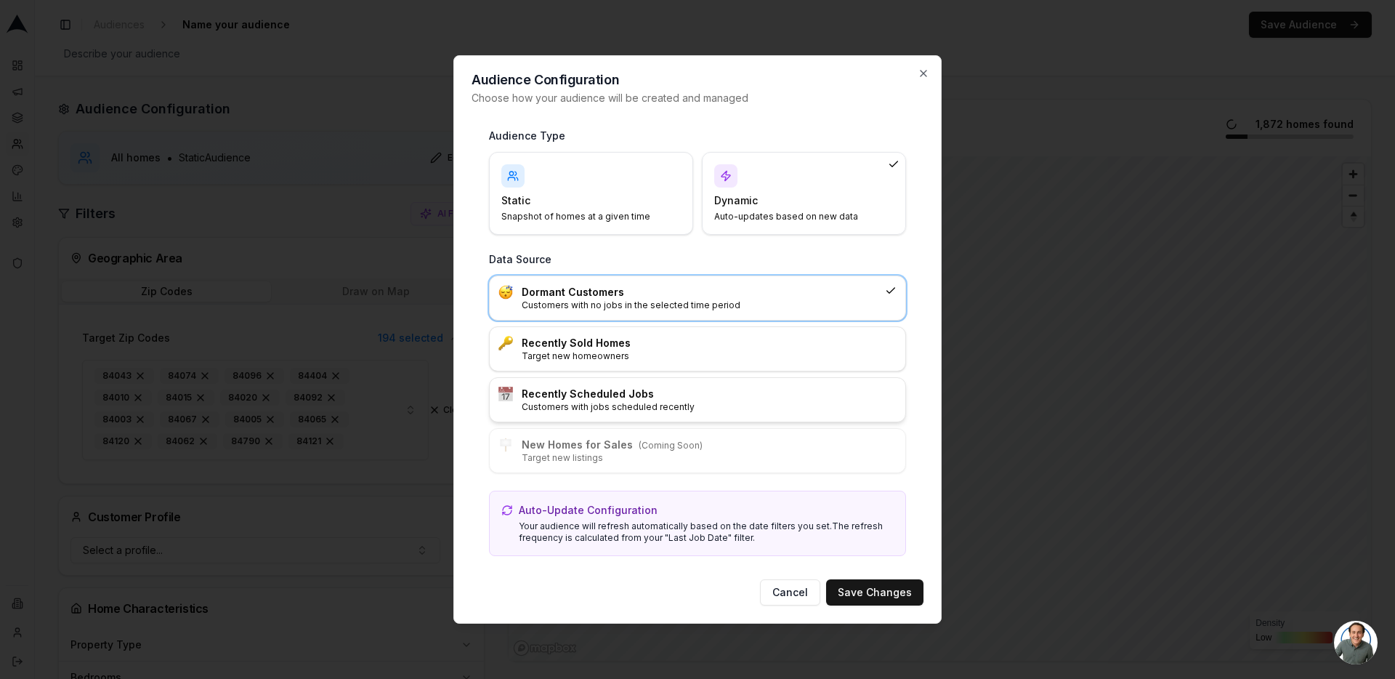
click at [728, 401] on p "Customers with jobs scheduled recently" at bounding box center [709, 407] width 375 height 12
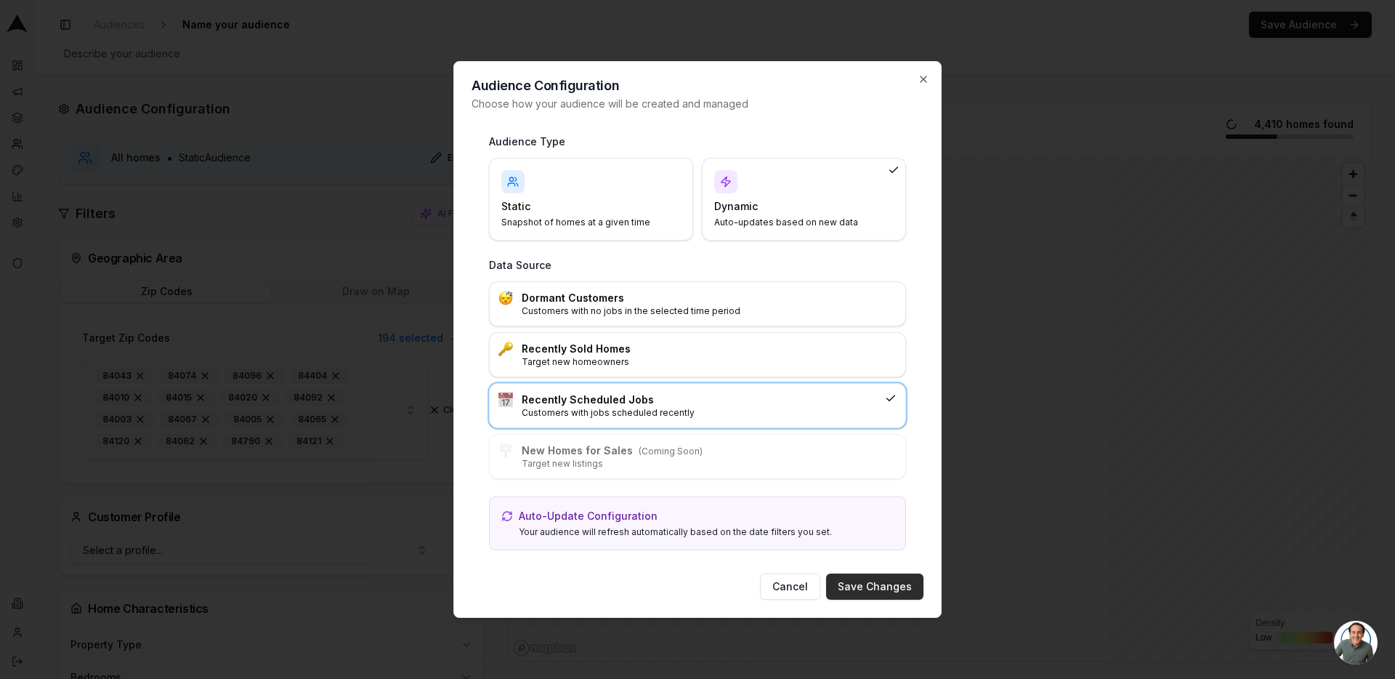
click at [868, 591] on button "Save Changes" at bounding box center [874, 586] width 97 height 26
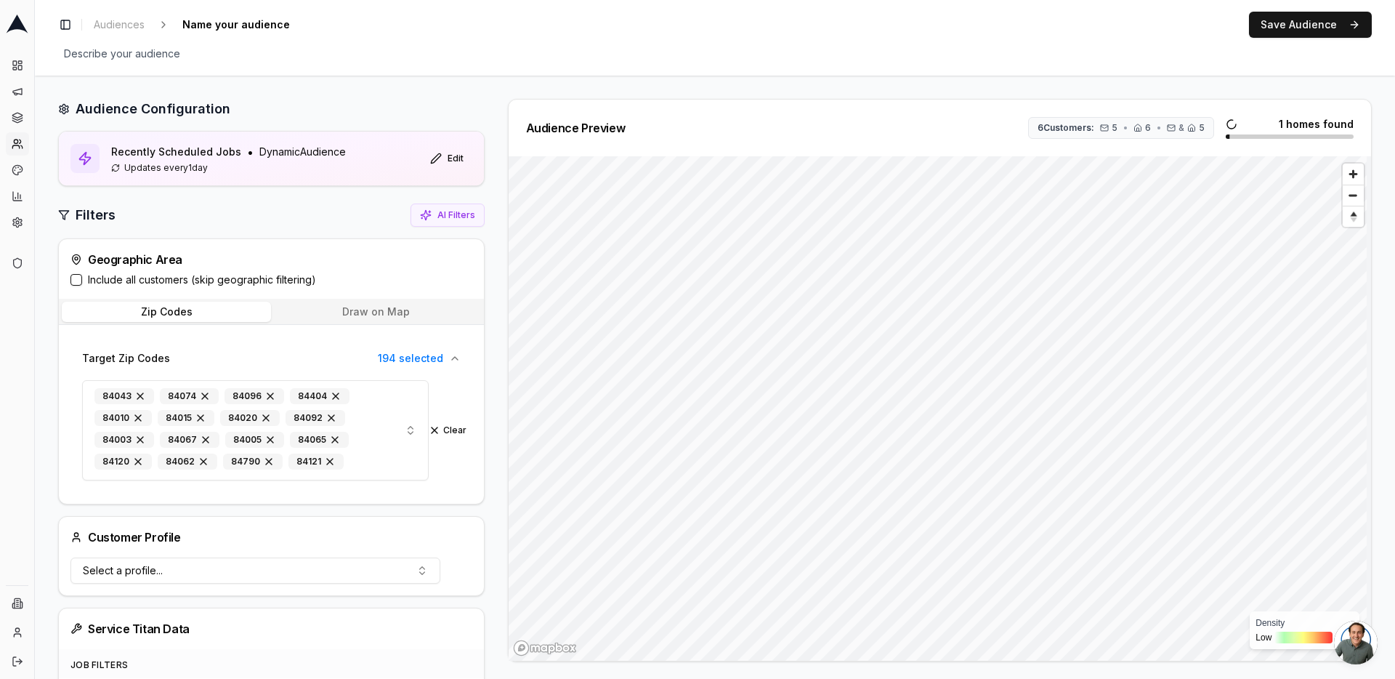
click at [170, 285] on label "Include all customers (skip geographic filtering)" at bounding box center [202, 279] width 228 height 15
click at [82, 285] on button "Include all customers (skip geographic filtering)" at bounding box center [76, 280] width 12 height 12
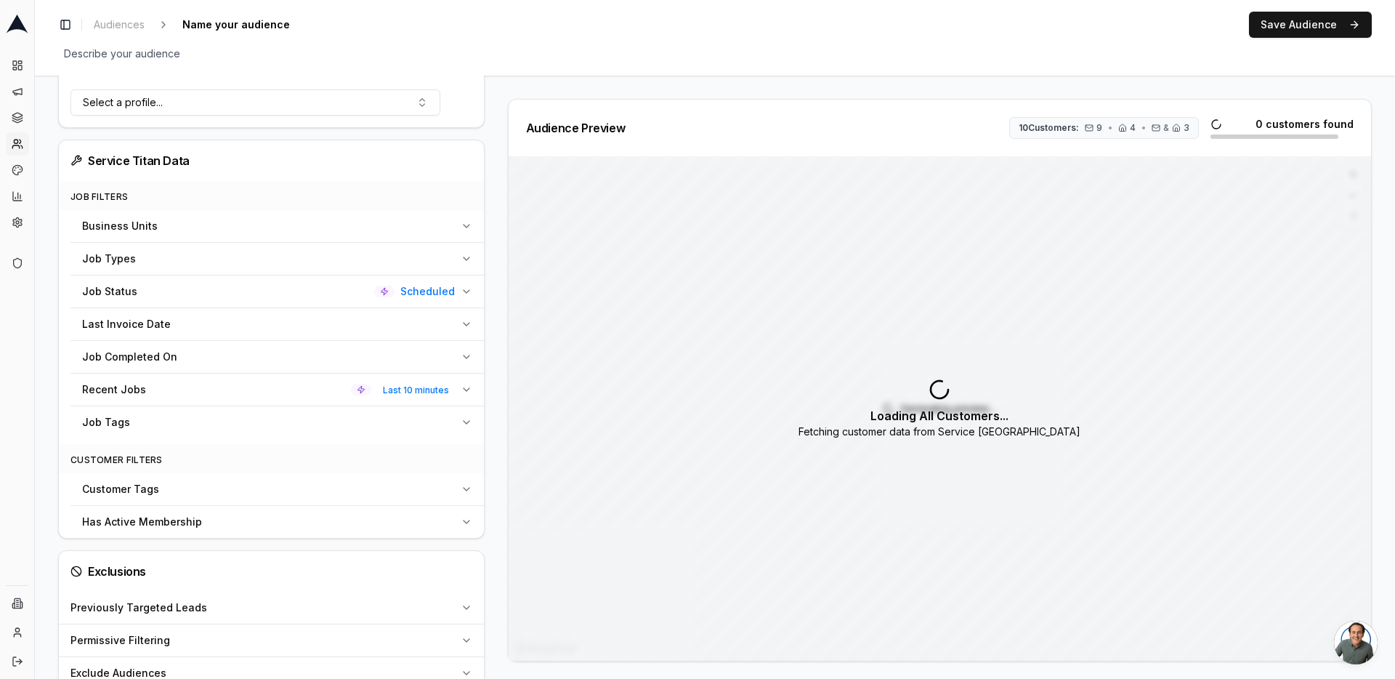
scroll to position [399, 0]
click at [202, 284] on div "Job Status Scheduled" at bounding box center [268, 289] width 373 height 15
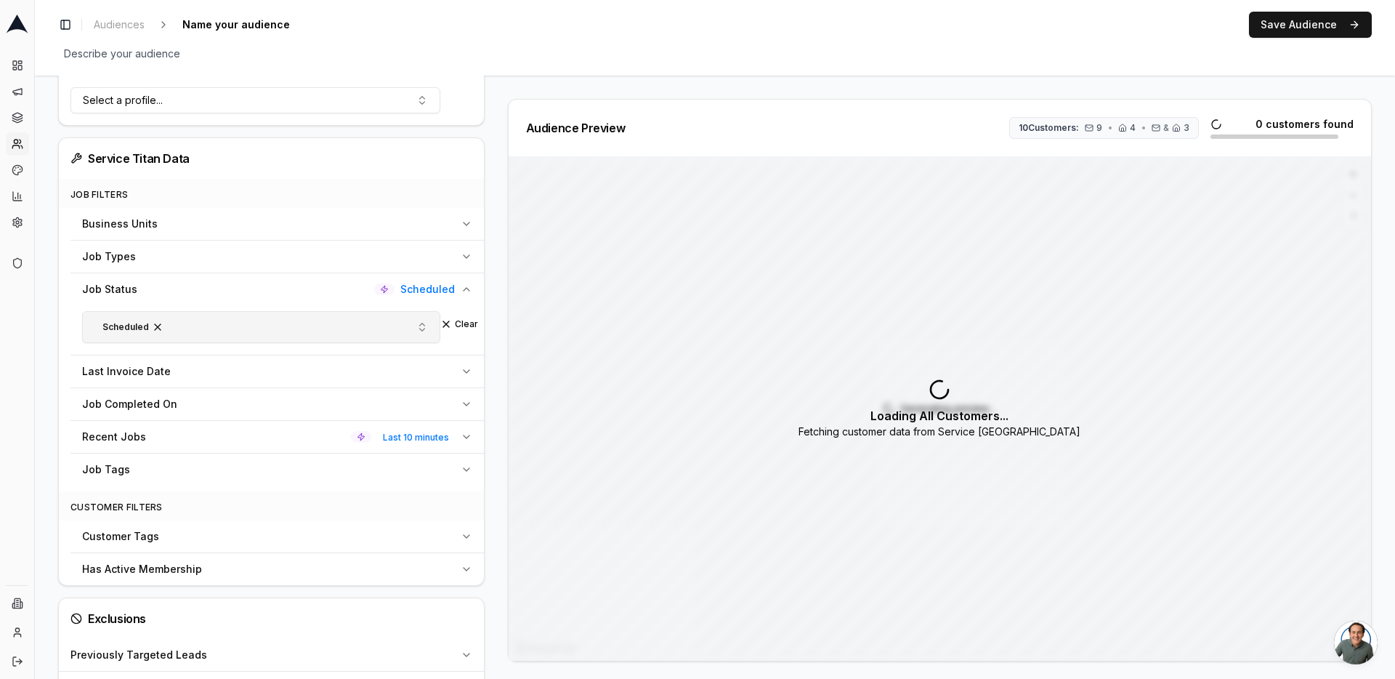
click at [381, 329] on button "Scheduled" at bounding box center [261, 327] width 358 height 32
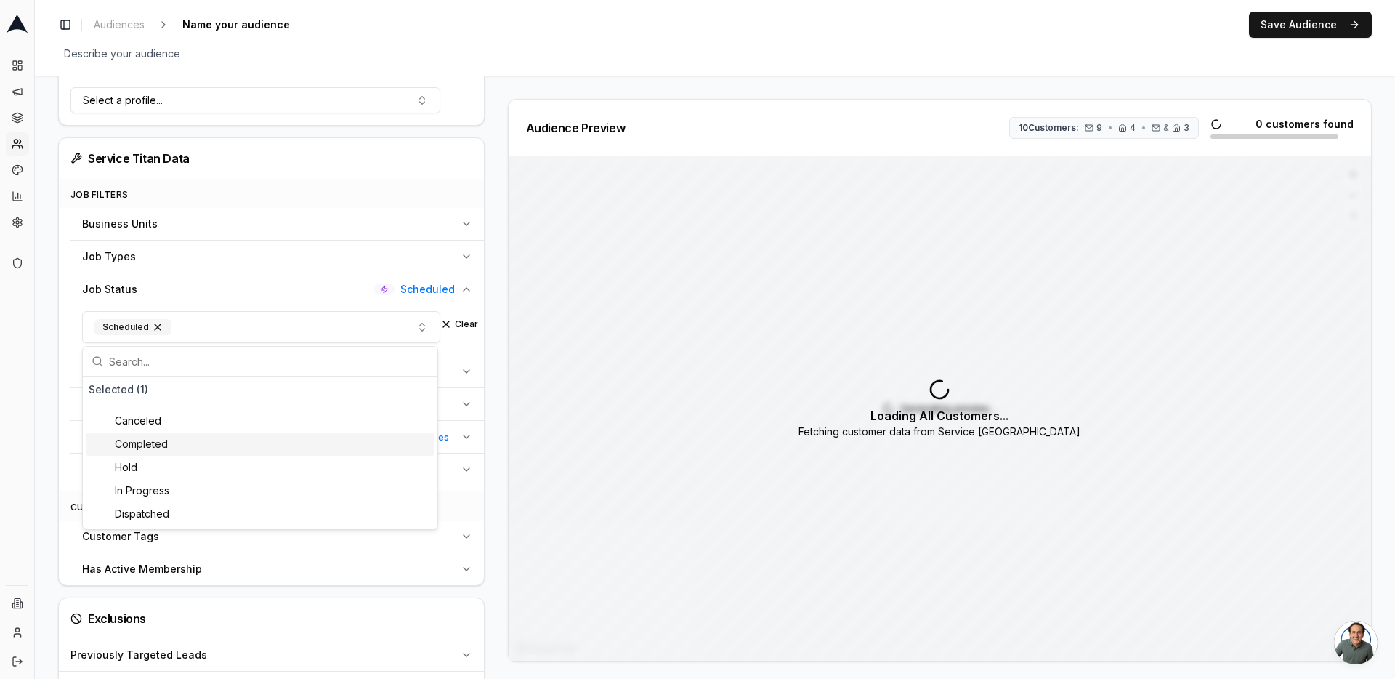
click at [206, 447] on div "Completed" at bounding box center [260, 443] width 349 height 23
click at [154, 333] on div "Scheduled" at bounding box center [132, 327] width 77 height 16
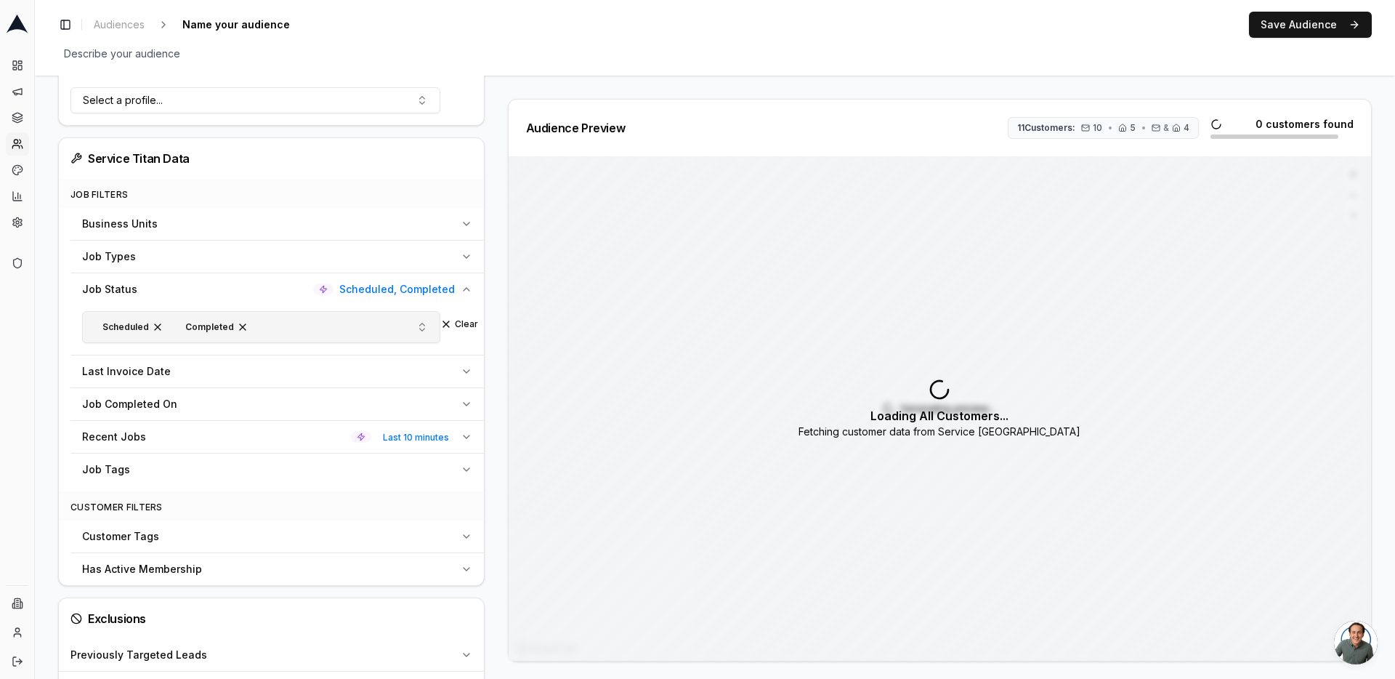
click at [154, 329] on span "button" at bounding box center [158, 327] width 12 height 12
click at [482, 336] on div "Audience Configuration Recently Scheduled Jobs • Dynamic Audience Updates every…" at bounding box center [277, 257] width 438 height 1114
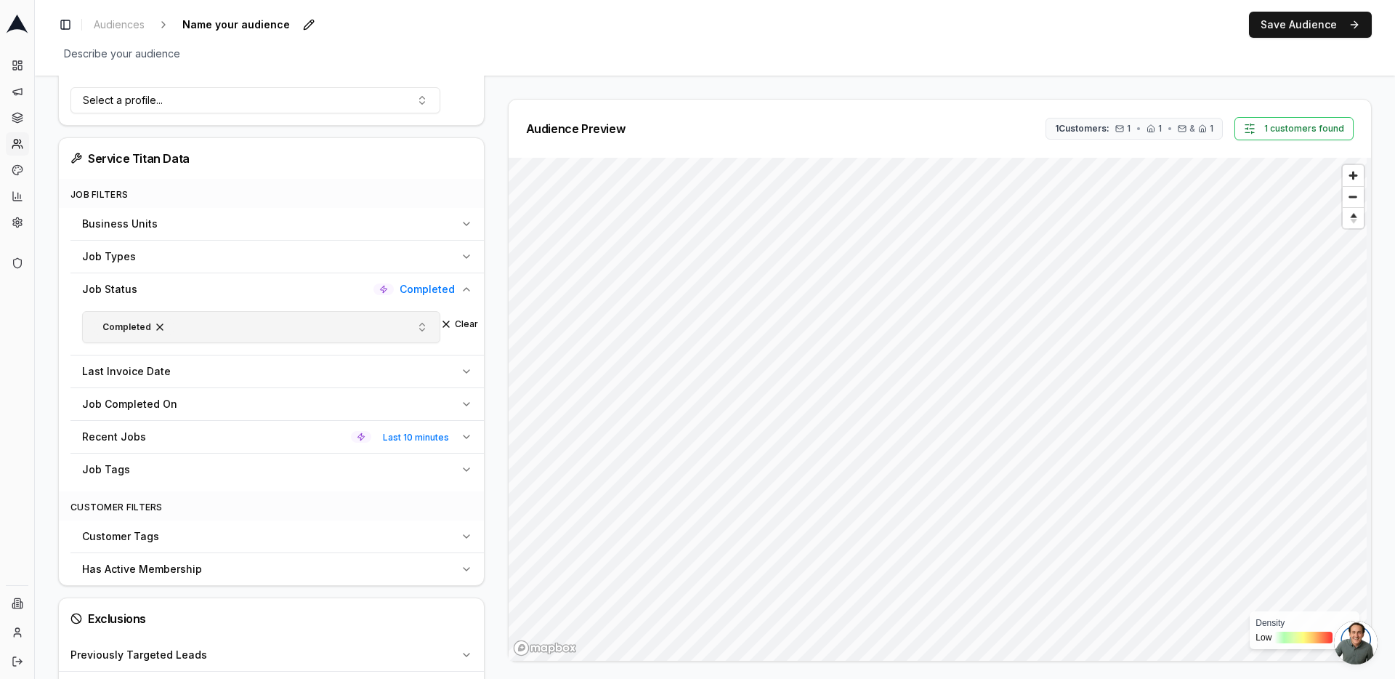
click at [226, 28] on span "Name your audience" at bounding box center [236, 25] width 119 height 20
type input "completed jobs"
click at [327, 26] on div "Toggle Sidebar Audiences completed jobs Save Cancel Save Audience" at bounding box center [714, 25] width 1313 height 26
click at [1282, 34] on button "Save Audience" at bounding box center [1310, 25] width 123 height 26
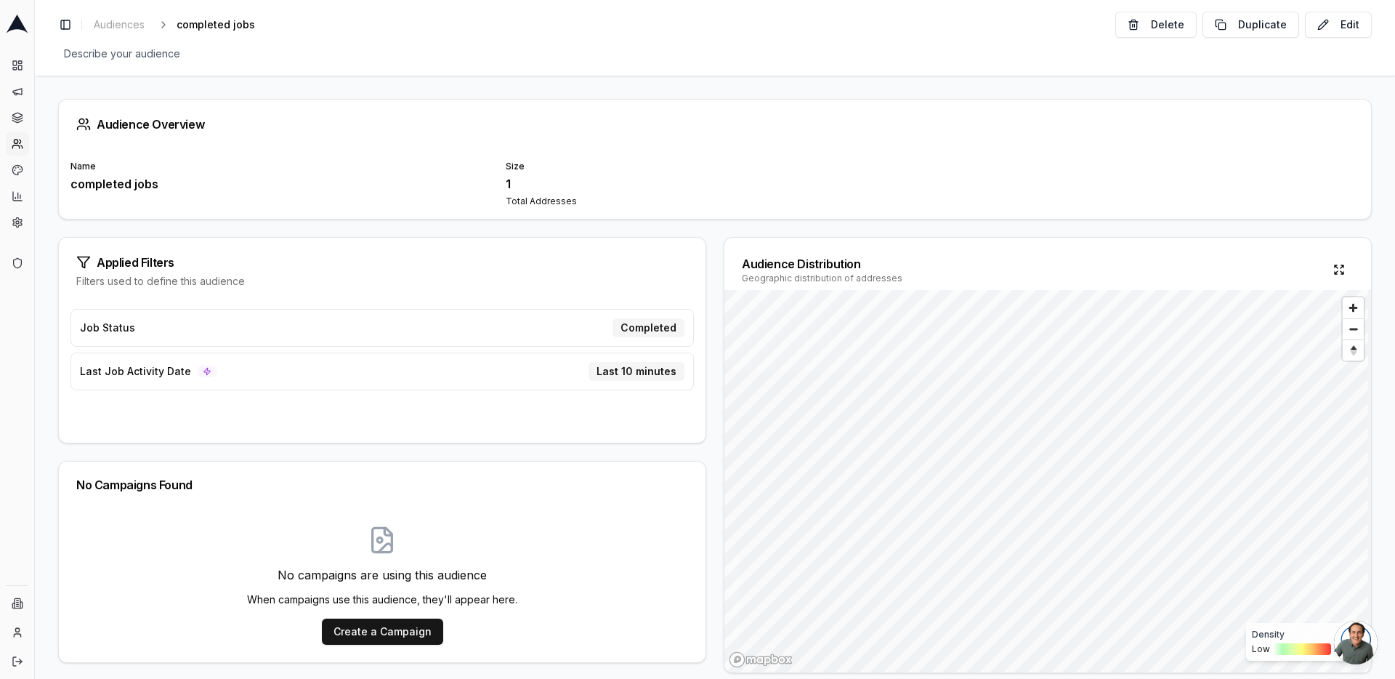
click at [710, 343] on div "Applied Filters Filters used to define this audience Job Status Completed Last …" at bounding box center [714, 455] width 1313 height 436
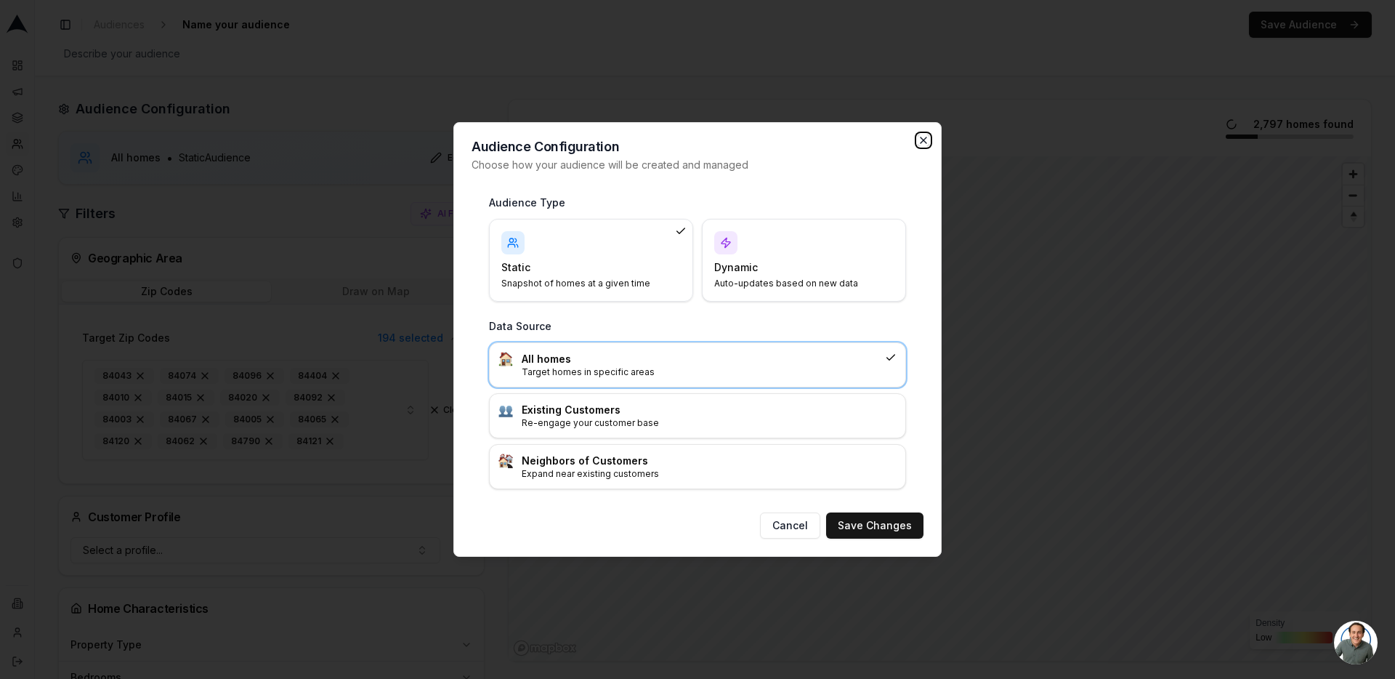
click at [920, 142] on icon "button" at bounding box center [923, 140] width 6 height 6
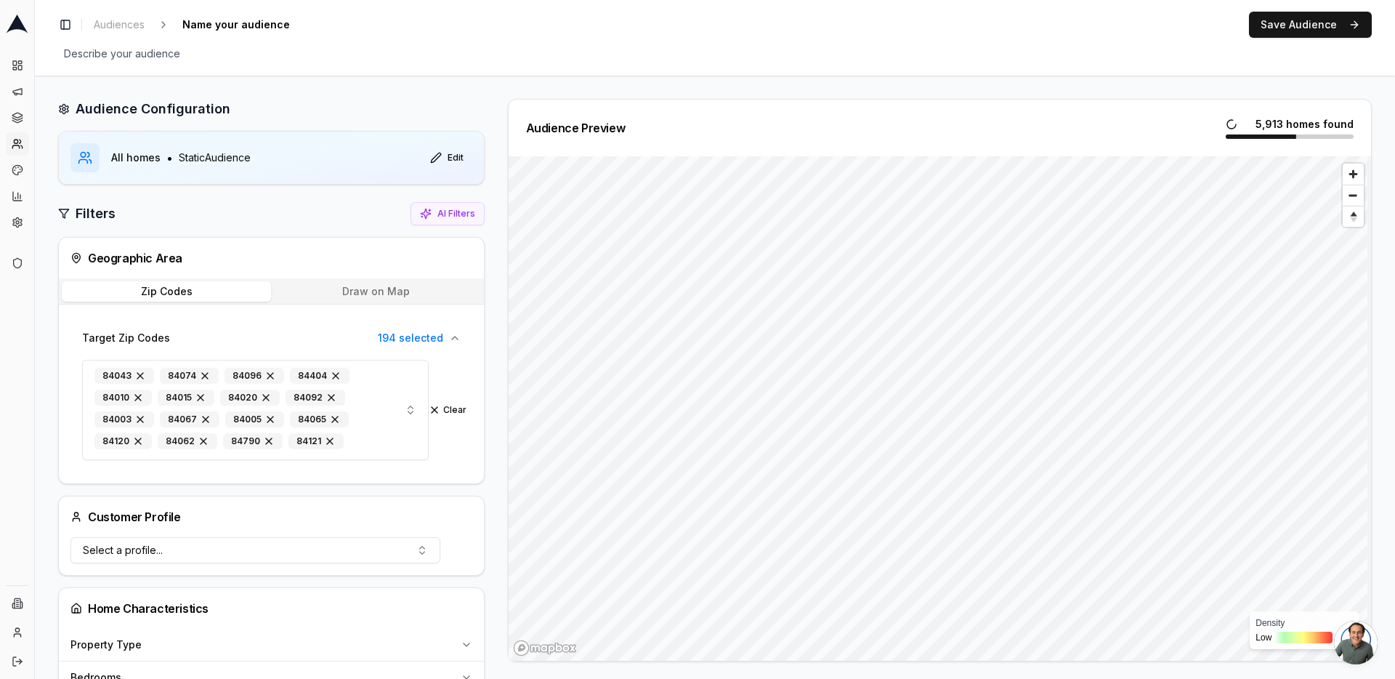
click at [15, 145] on icon at bounding box center [15, 146] width 7 height 3
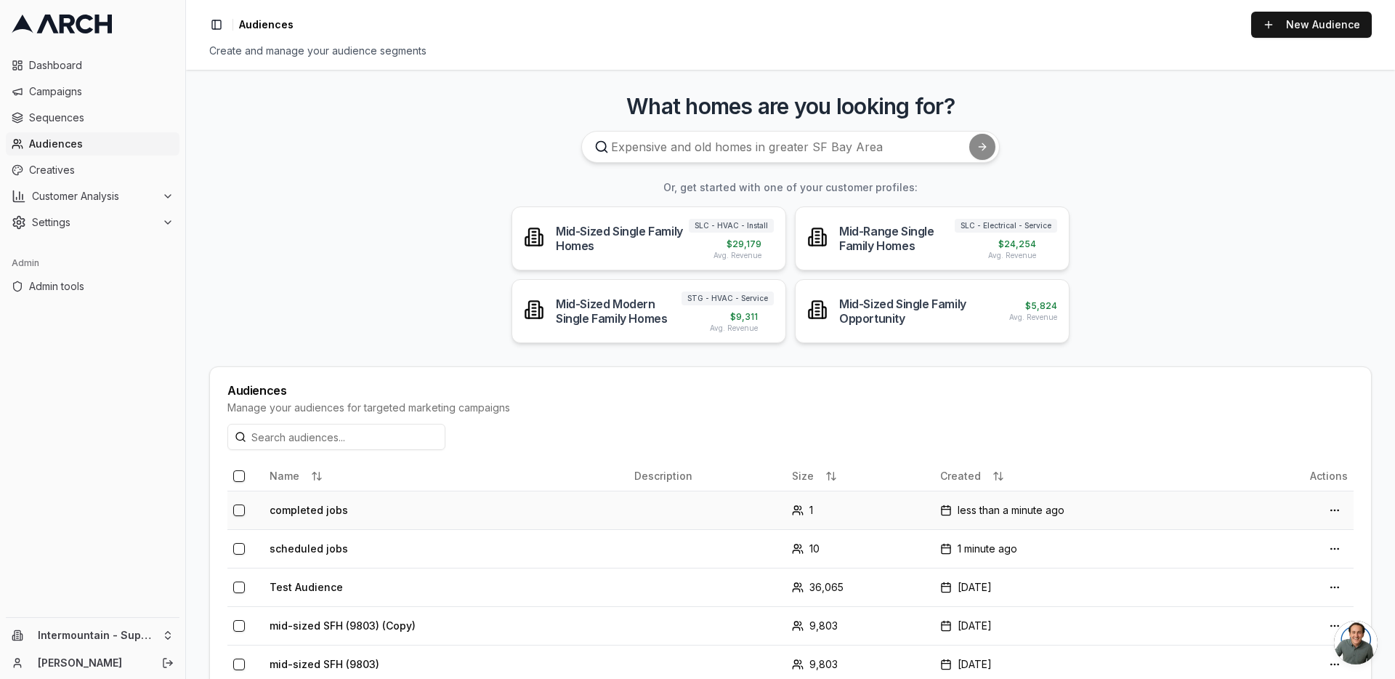
click at [240, 514] on button "button" at bounding box center [239, 510] width 12 height 12
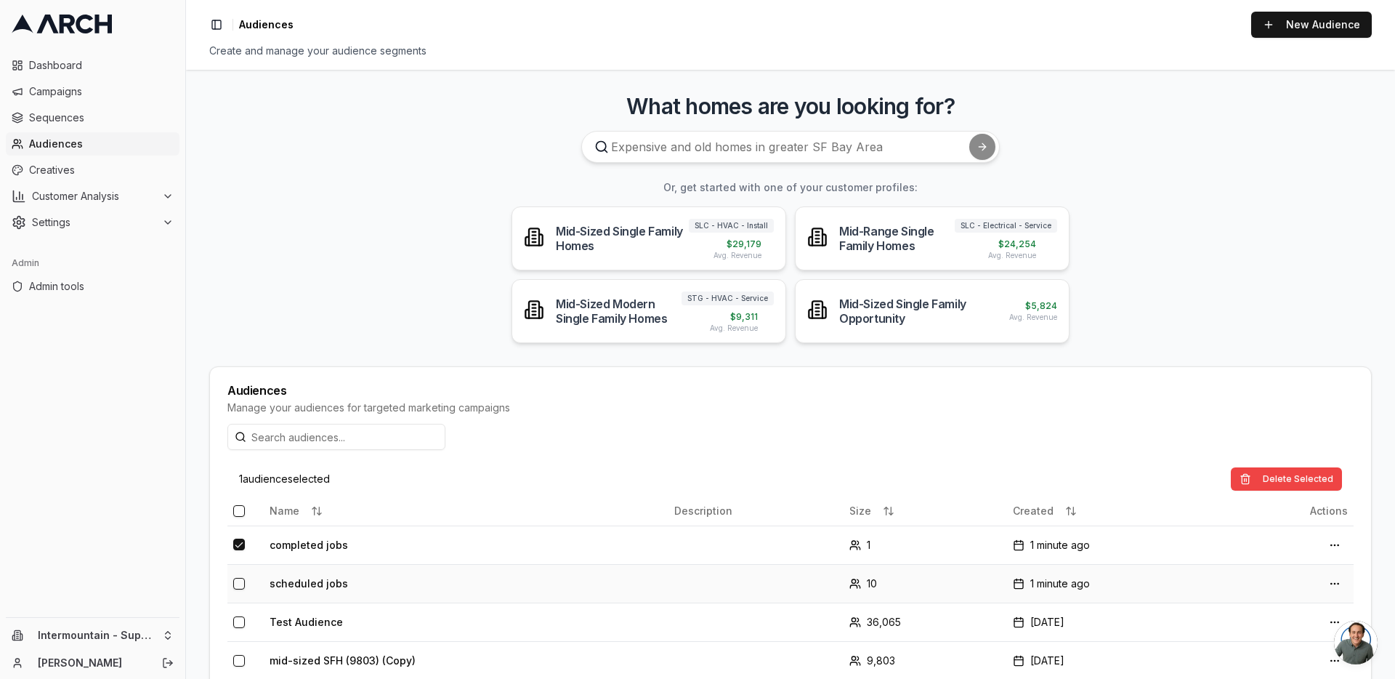
click at [238, 586] on button "button" at bounding box center [239, 584] width 12 height 12
click at [1273, 482] on button "Delete Selected" at bounding box center [1286, 478] width 111 height 23
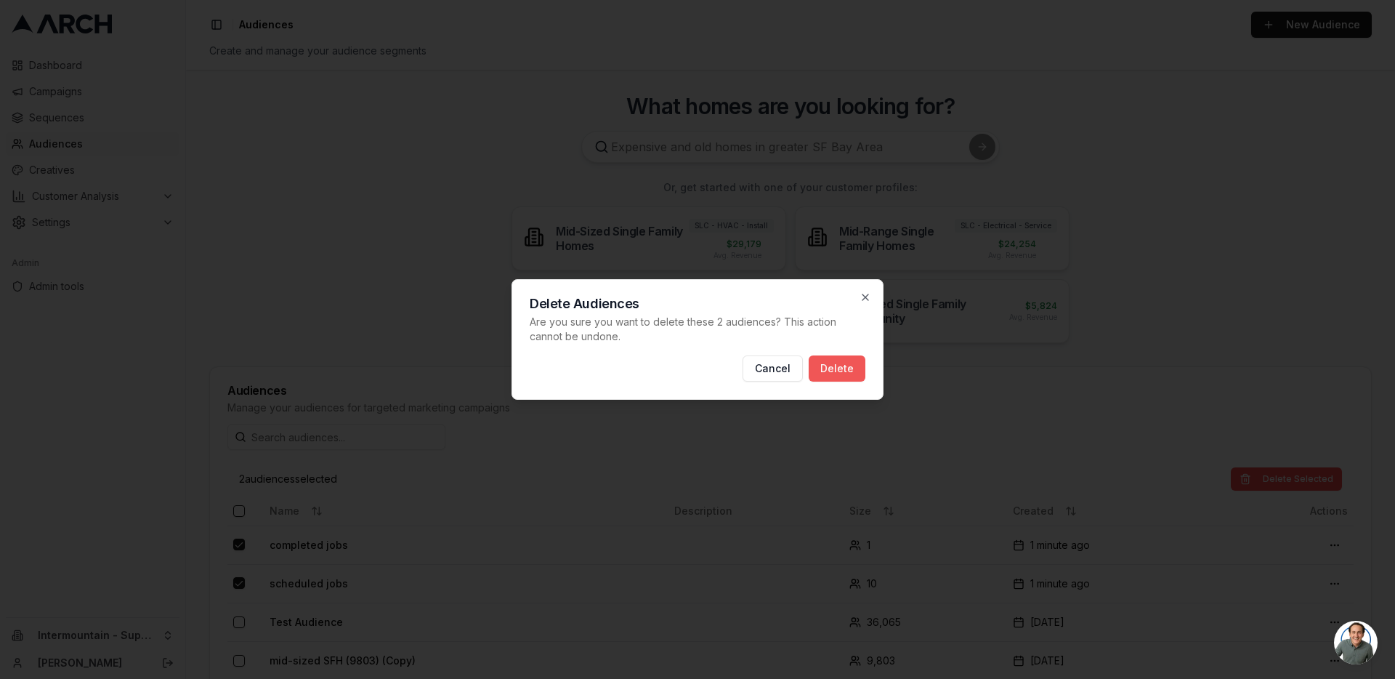
click at [827, 371] on button "Delete" at bounding box center [837, 368] width 57 height 26
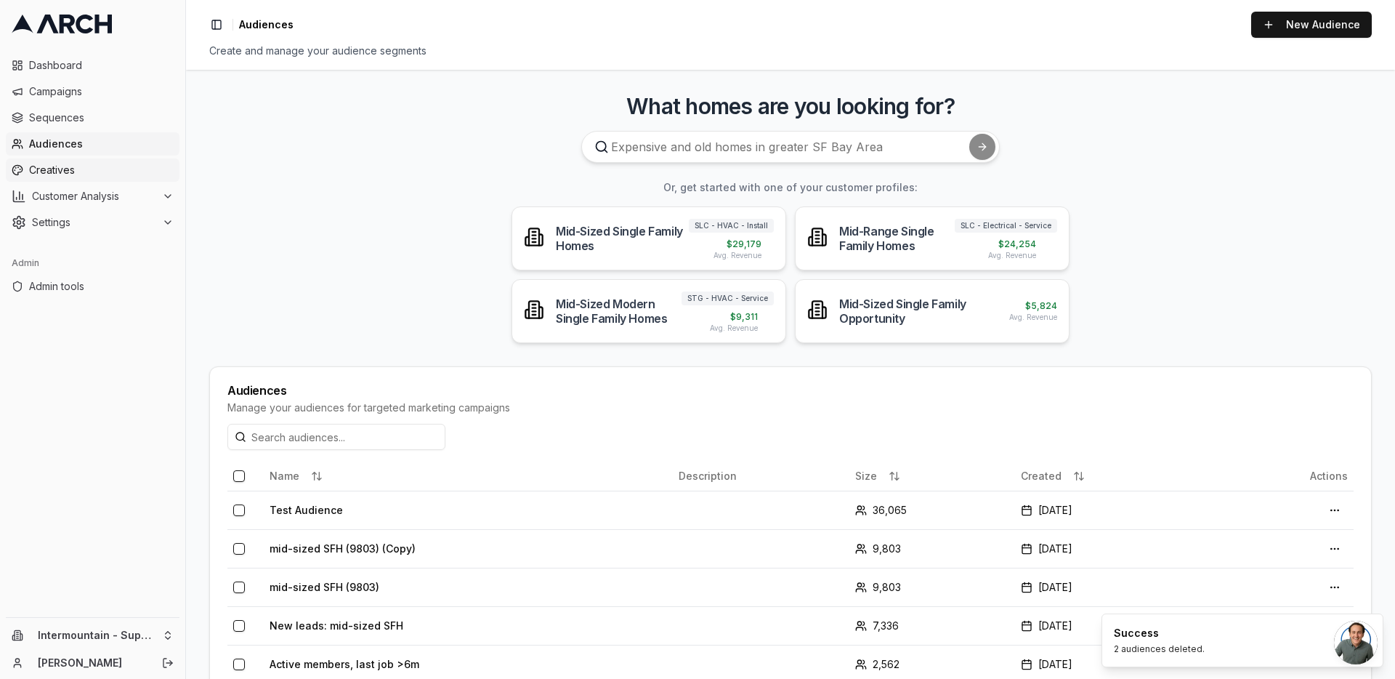
click at [87, 174] on span "Creatives" at bounding box center [101, 170] width 145 height 15
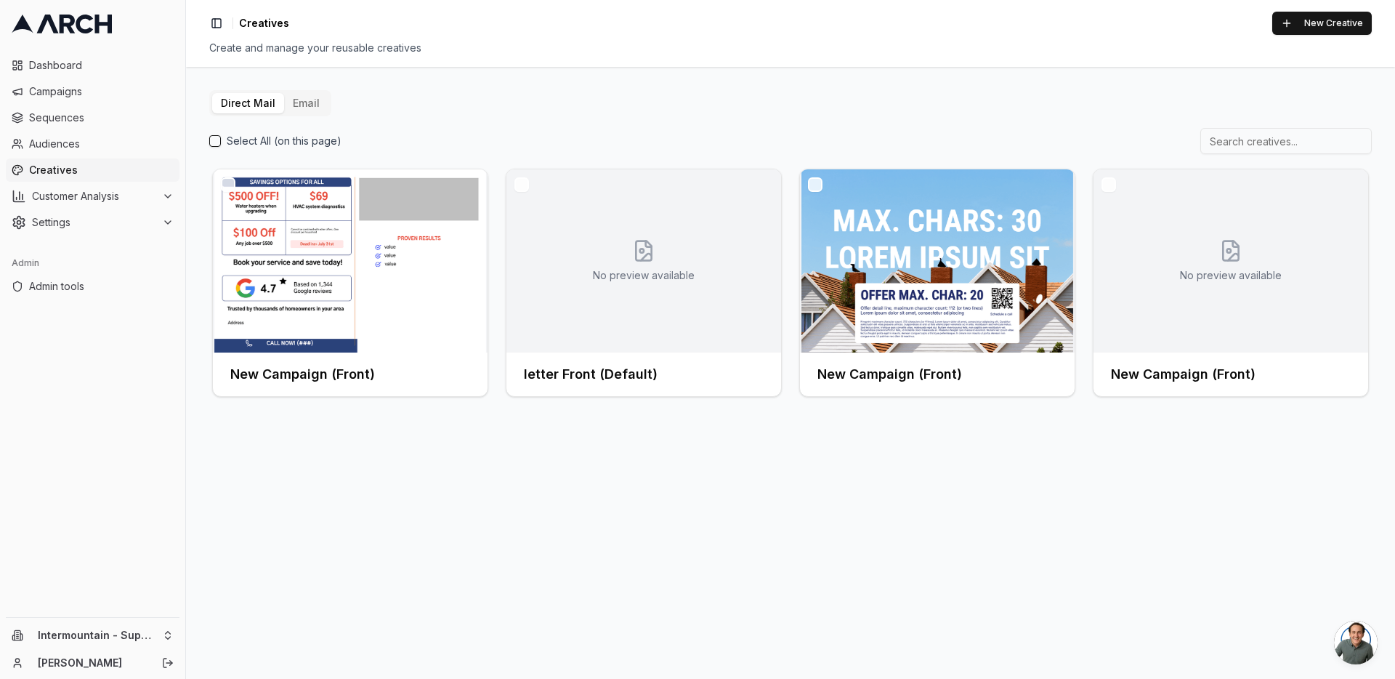
click at [314, 102] on button "Email" at bounding box center [306, 103] width 44 height 20
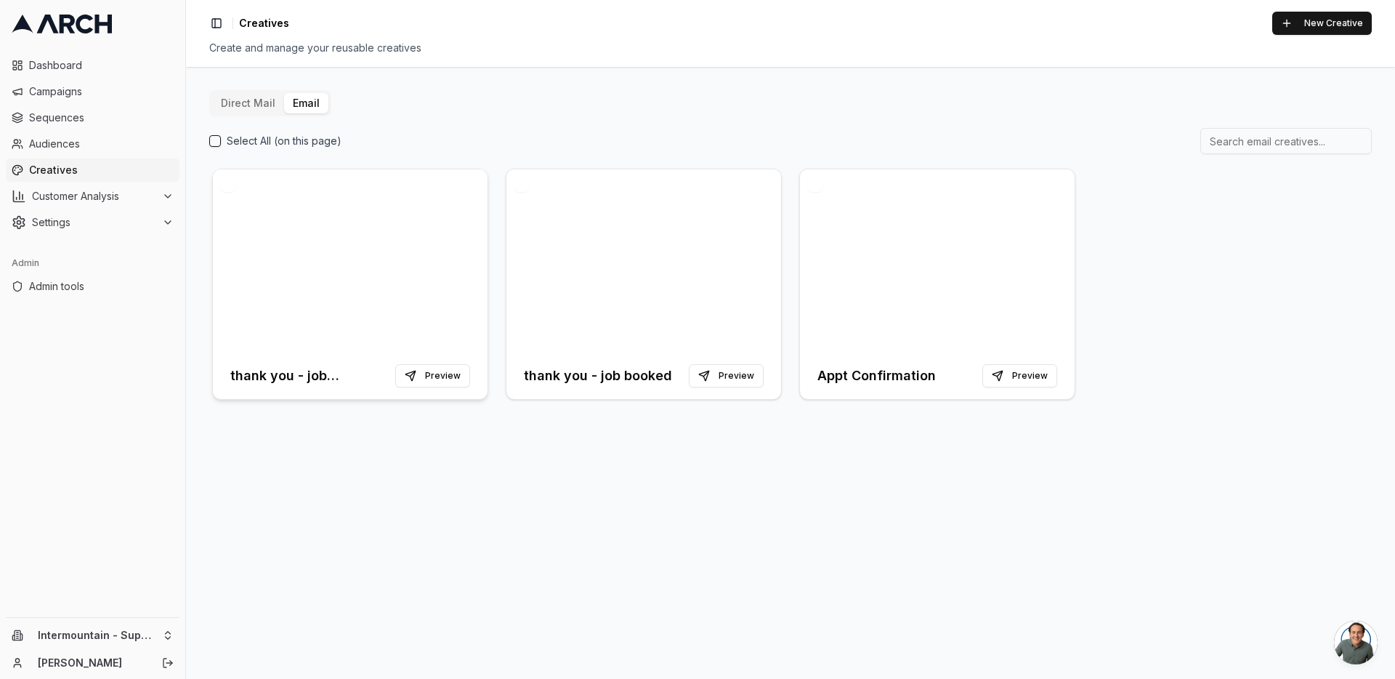
click at [301, 374] on h3 "thank you - job completed" at bounding box center [309, 375] width 159 height 20
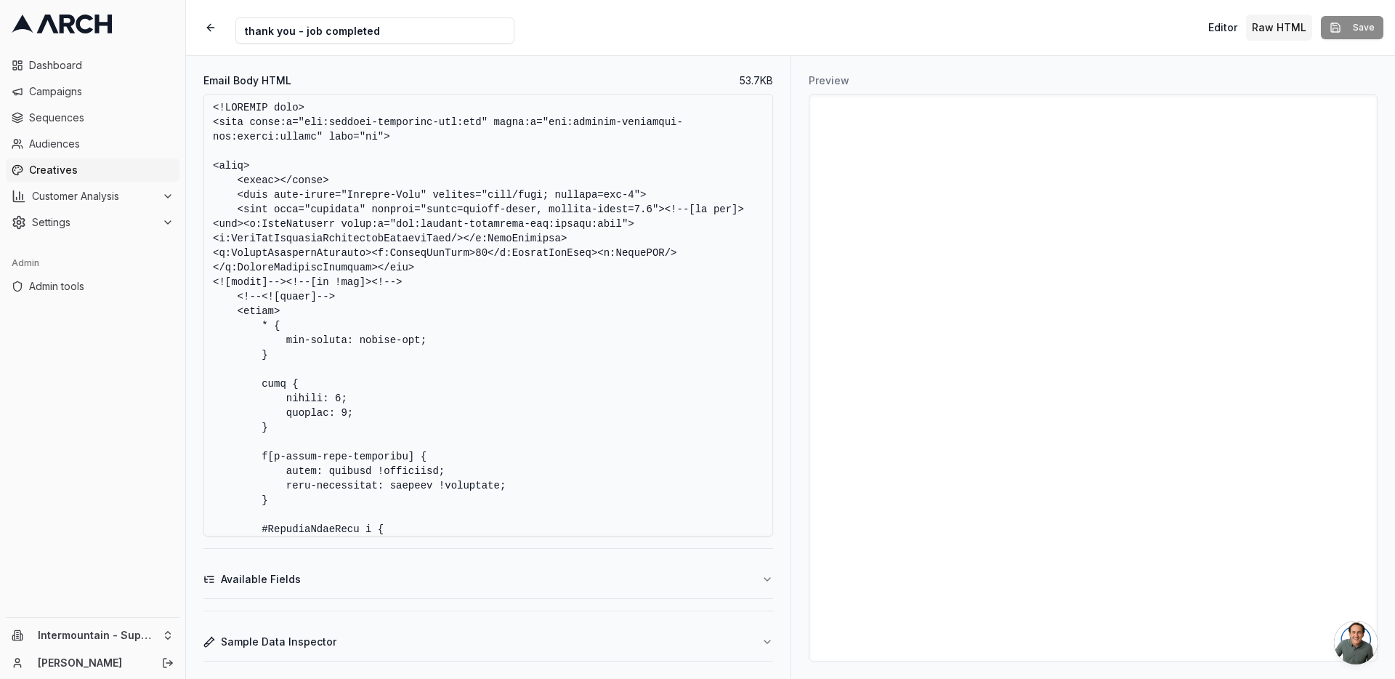
drag, startPoint x: 302, startPoint y: 33, endPoint x: 232, endPoint y: 33, distance: 69.7
click at [232, 33] on div "Creative Name thank you - job completed" at bounding box center [356, 28] width 317 height 32
click at [350, 26] on input "job completed" at bounding box center [374, 30] width 279 height 26
type input "job completed - thank you"
click at [1346, 25] on button "Save" at bounding box center [1352, 27] width 62 height 23
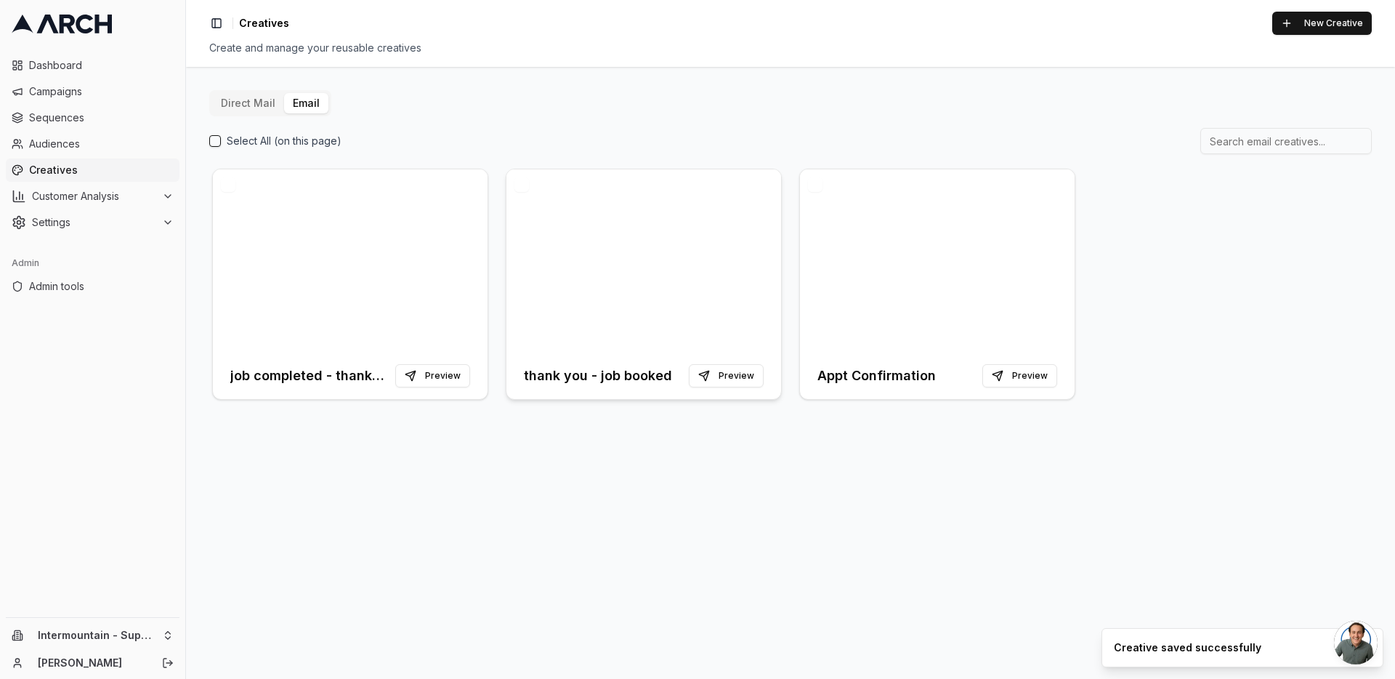
click at [597, 241] on div at bounding box center [643, 260] width 275 height 183
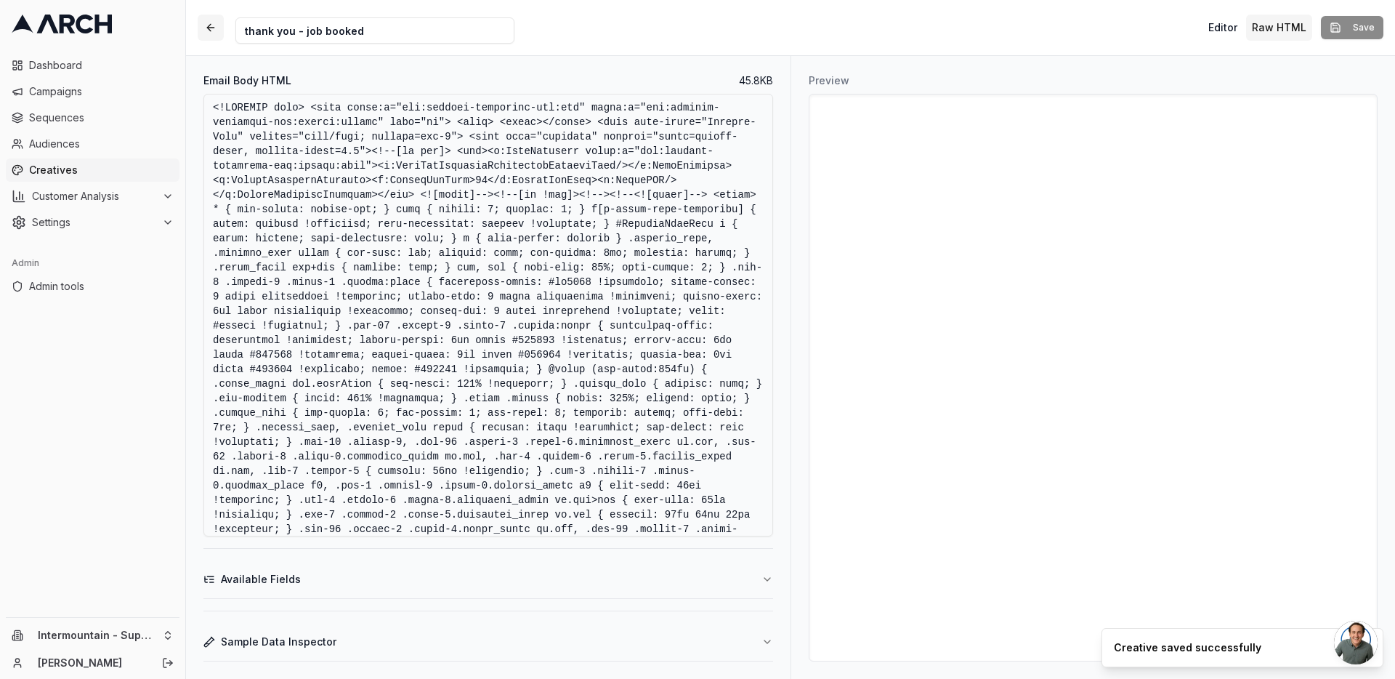
drag, startPoint x: 302, startPoint y: 32, endPoint x: 222, endPoint y: 29, distance: 80.7
click at [222, 29] on div "Creative Name thank you - job booked" at bounding box center [356, 28] width 317 height 32
click at [433, 35] on input "job booked" at bounding box center [374, 30] width 279 height 26
type input "job booked - thank you"
click at [1352, 28] on button "Save" at bounding box center [1352, 27] width 62 height 23
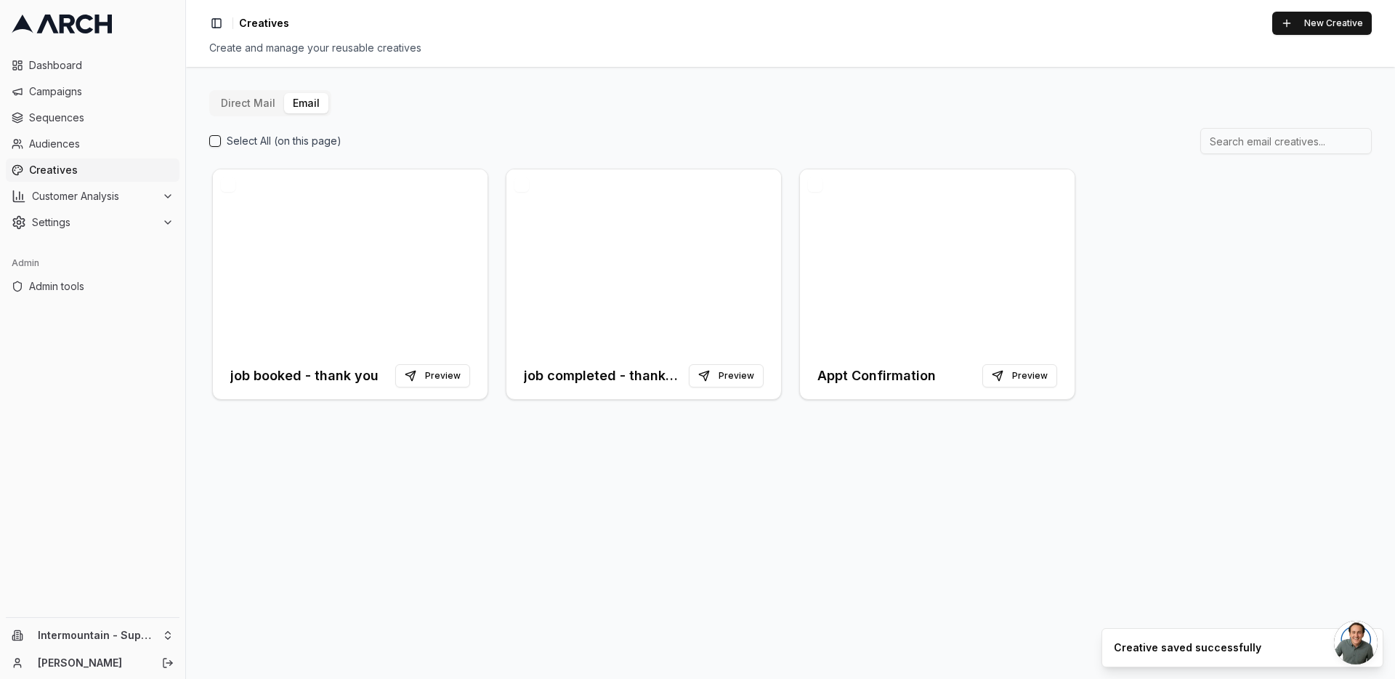
click at [494, 139] on div "Select All (on this page)" at bounding box center [790, 141] width 1162 height 26
click at [166, 641] on html "Dashboard Campaigns Sequences Audiences Creatives Customer Analysis Settings Ad…" at bounding box center [697, 339] width 1395 height 679
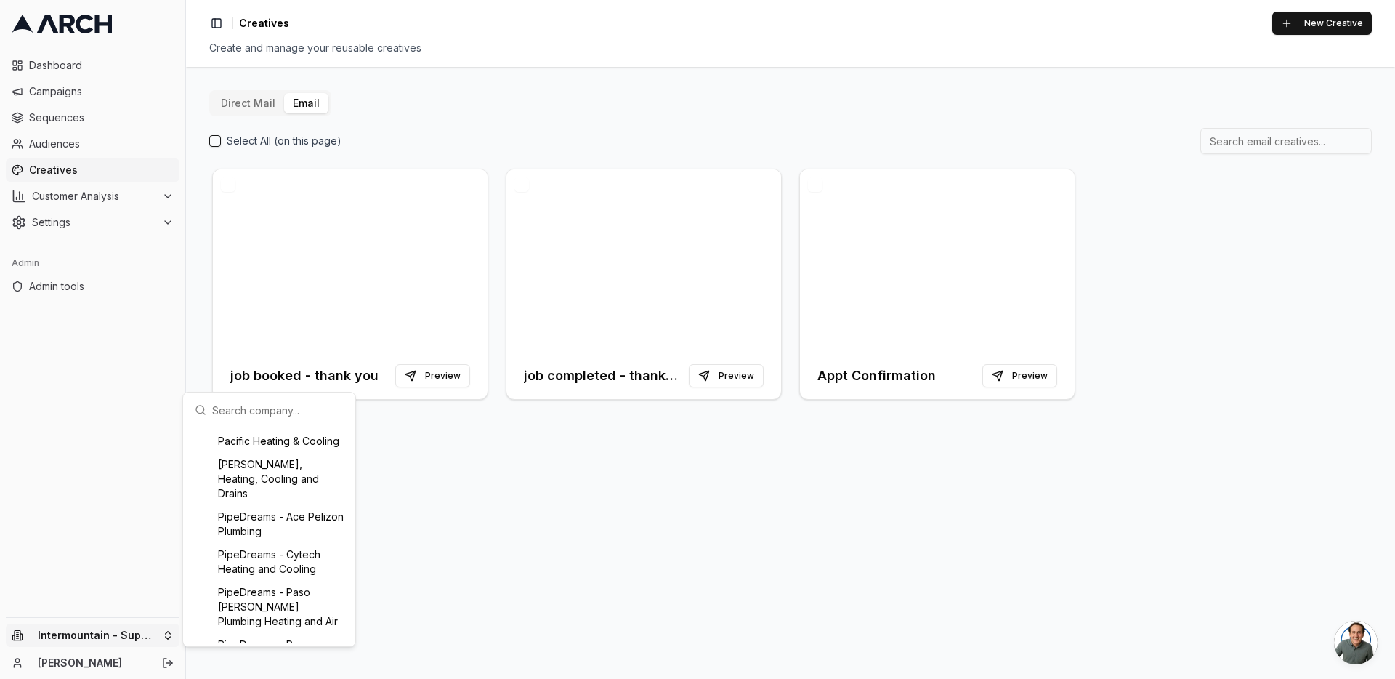
scroll to position [1273, 0]
click at [275, 454] on div "Pacific Heating & Cooling" at bounding box center [269, 442] width 161 height 23
